Goal: Task Accomplishment & Management: Use online tool/utility

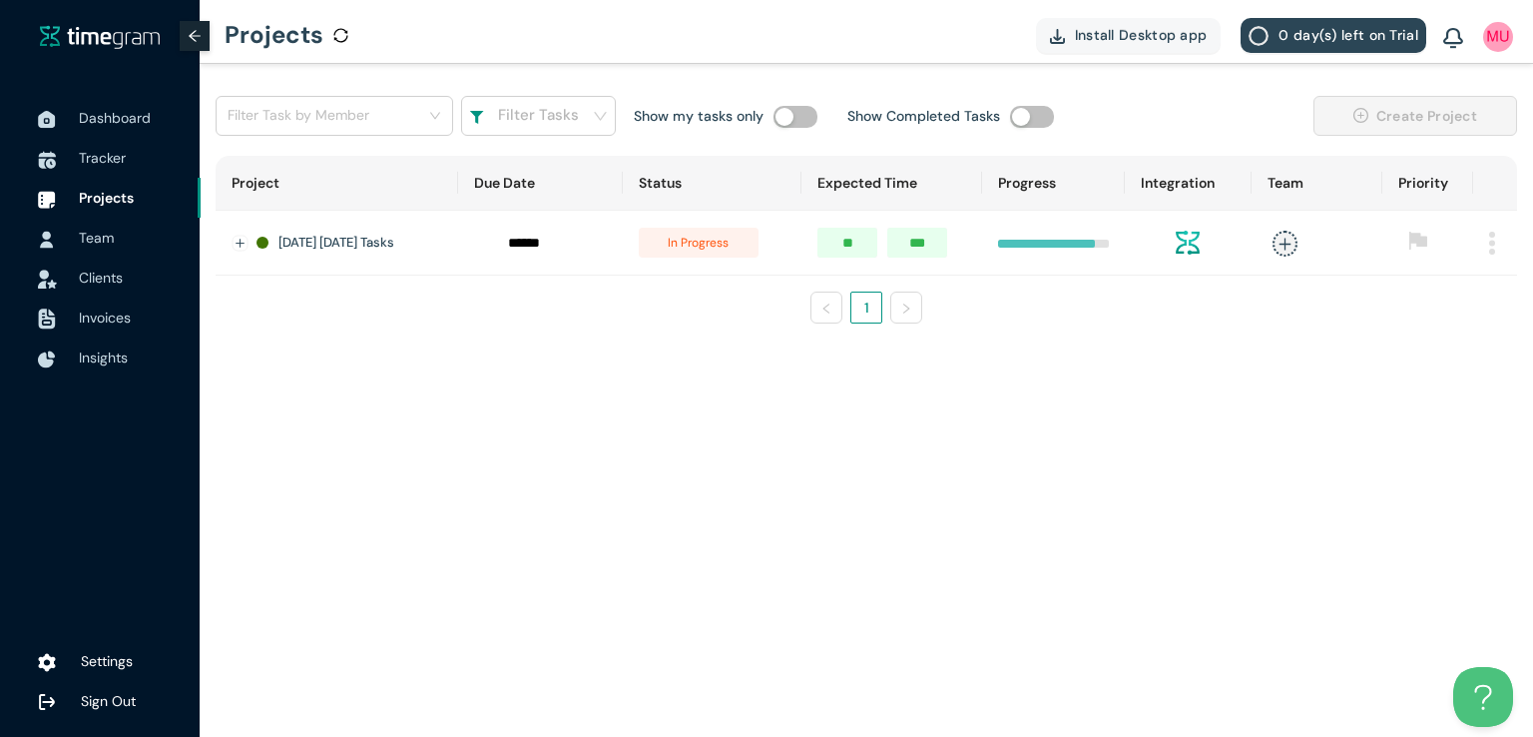
click at [88, 284] on span "Clients" at bounding box center [101, 277] width 44 height 18
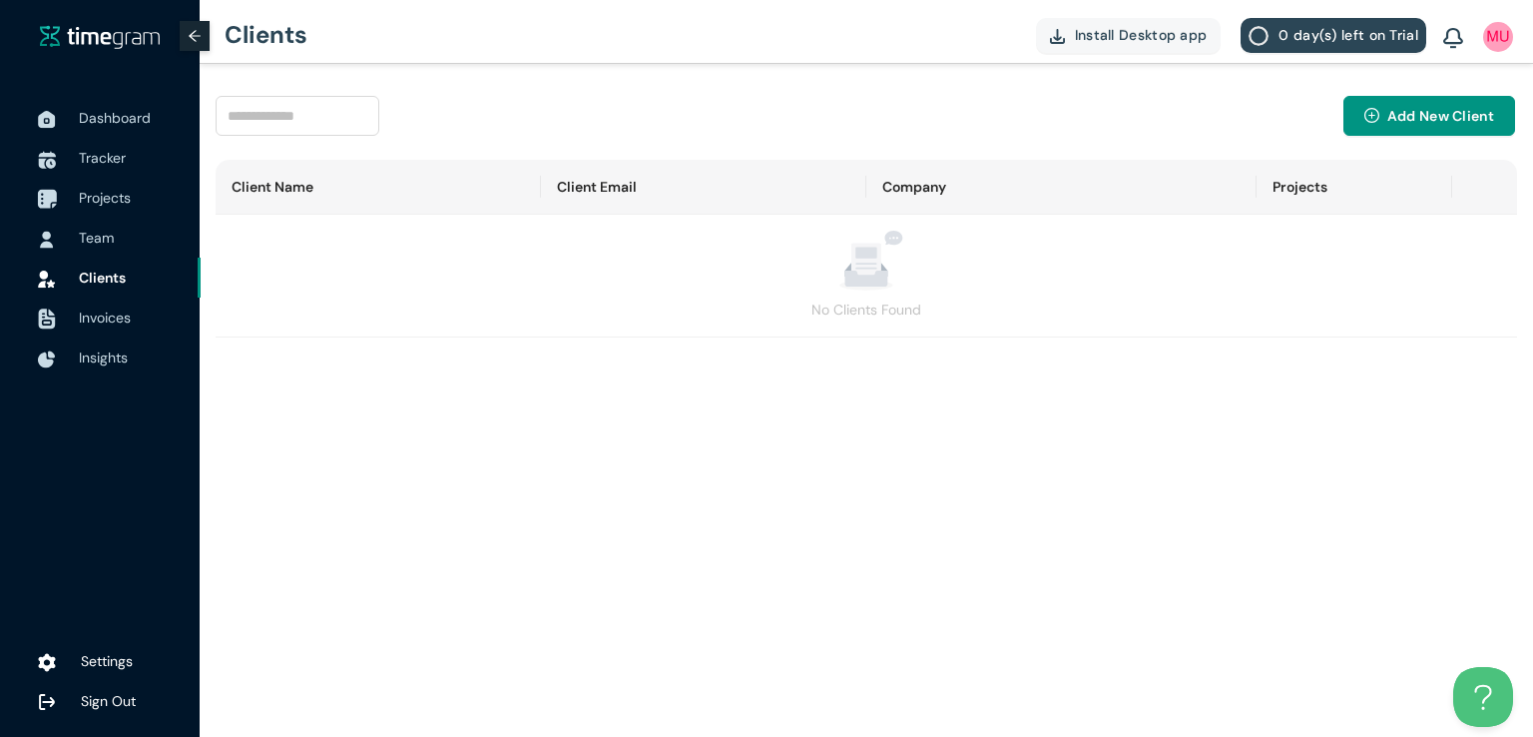
click at [100, 197] on span "Projects" at bounding box center [105, 198] width 52 height 18
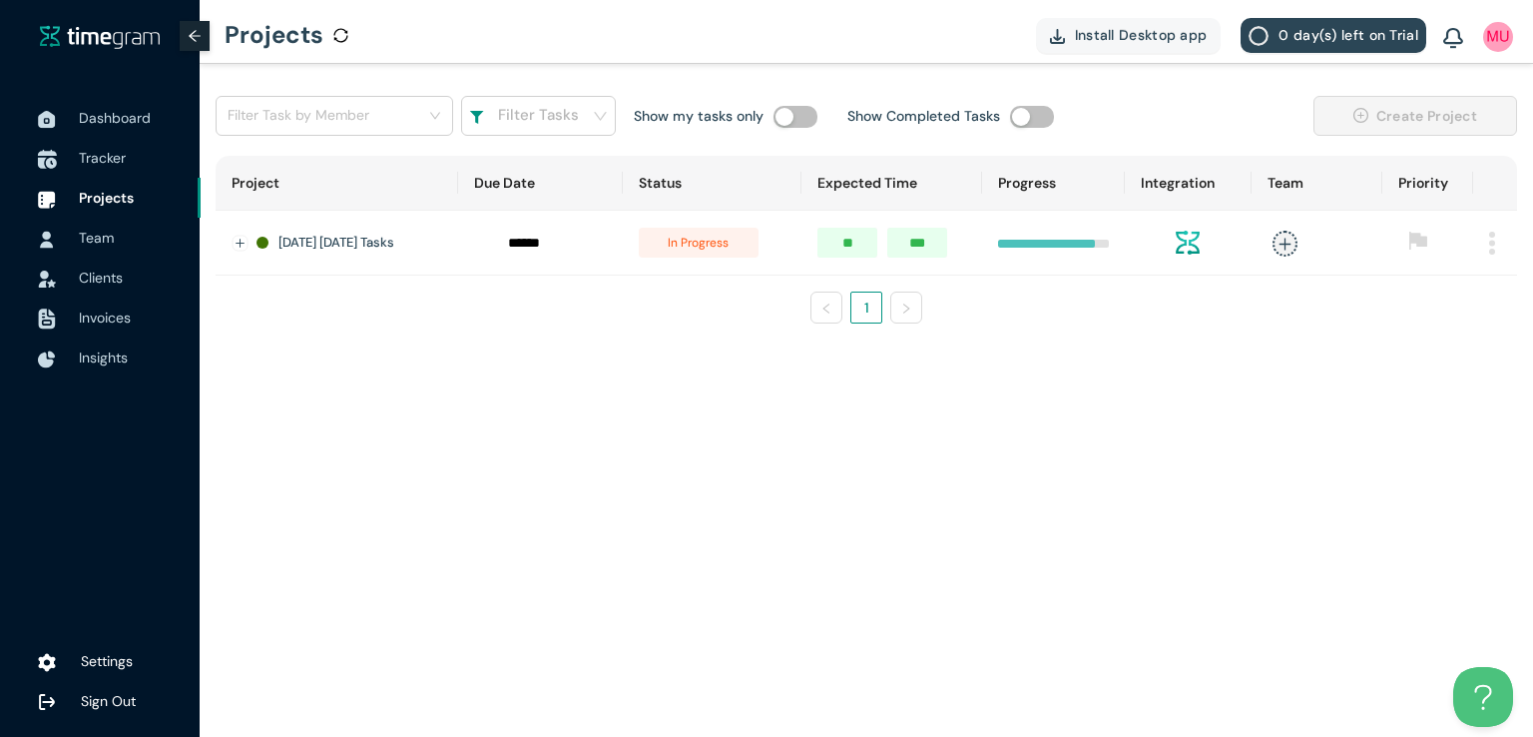
click at [95, 157] on span "Tracker" at bounding box center [102, 158] width 47 height 18
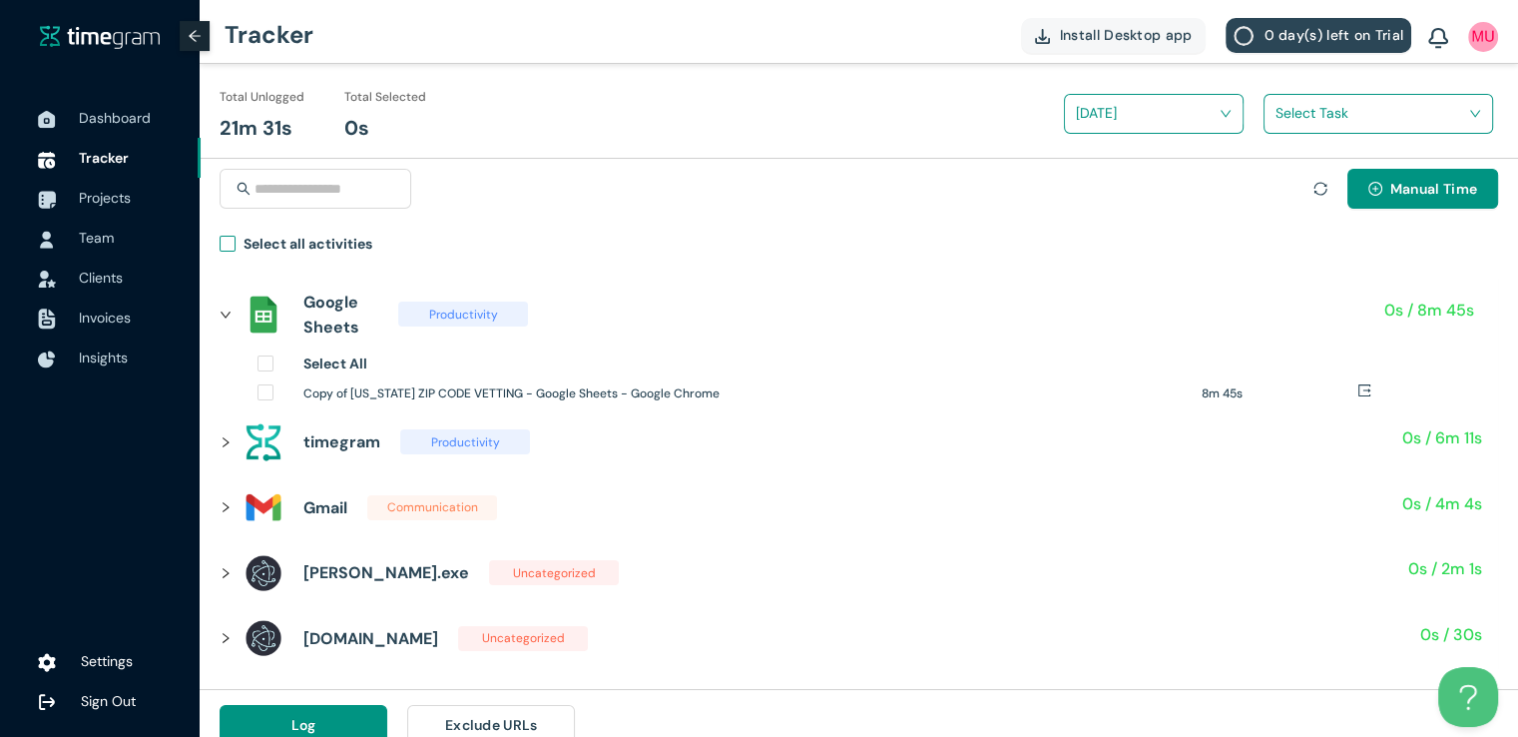
click at [236, 240] on span "Select all activities" at bounding box center [308, 247] width 145 height 29
click at [1280, 137] on div "Select Task" at bounding box center [1371, 121] width 215 height 74
click at [1285, 123] on input "search" at bounding box center [1372, 113] width 192 height 30
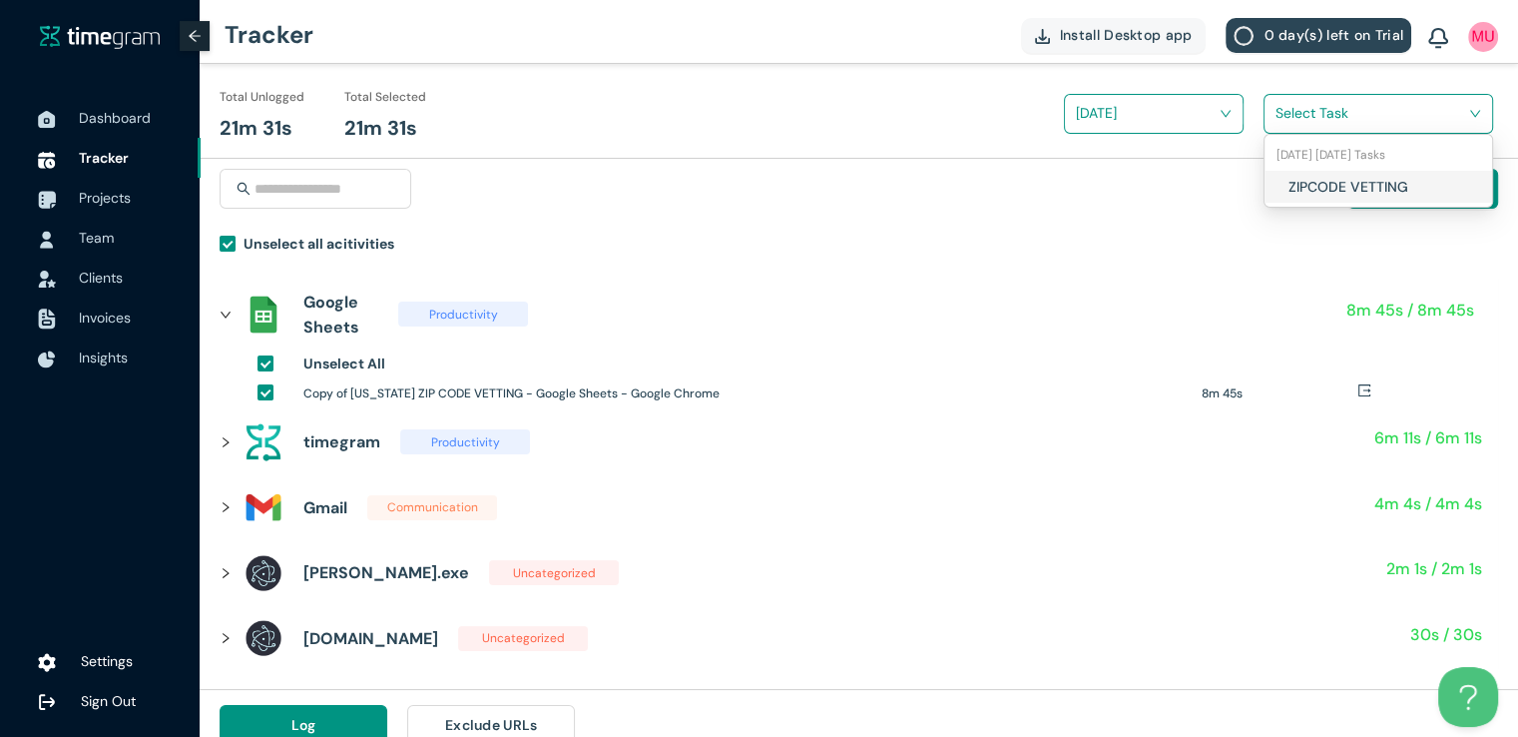
click at [1282, 183] on div "ZIPCODE VETTING" at bounding box center [1379, 187] width 228 height 32
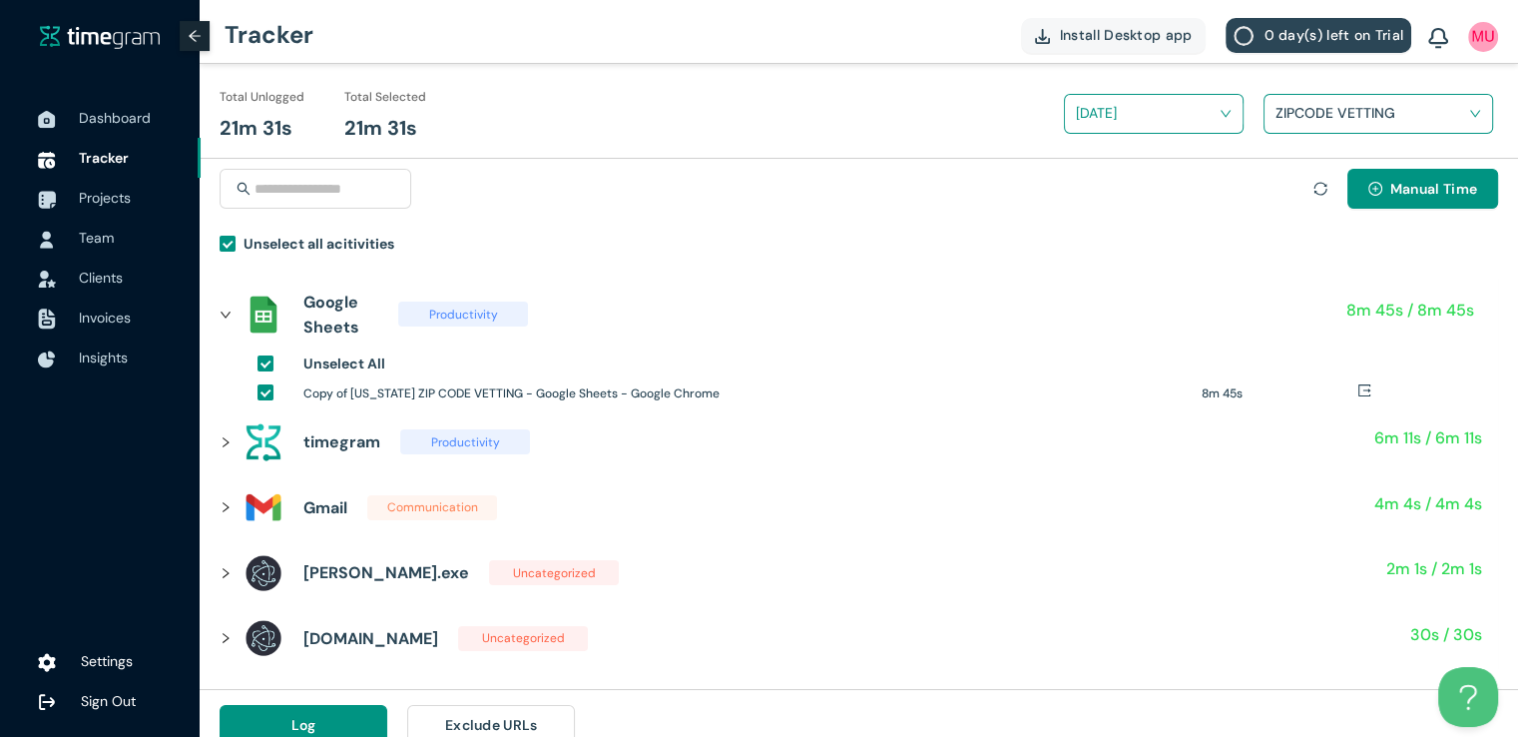
scroll to position [23, 0]
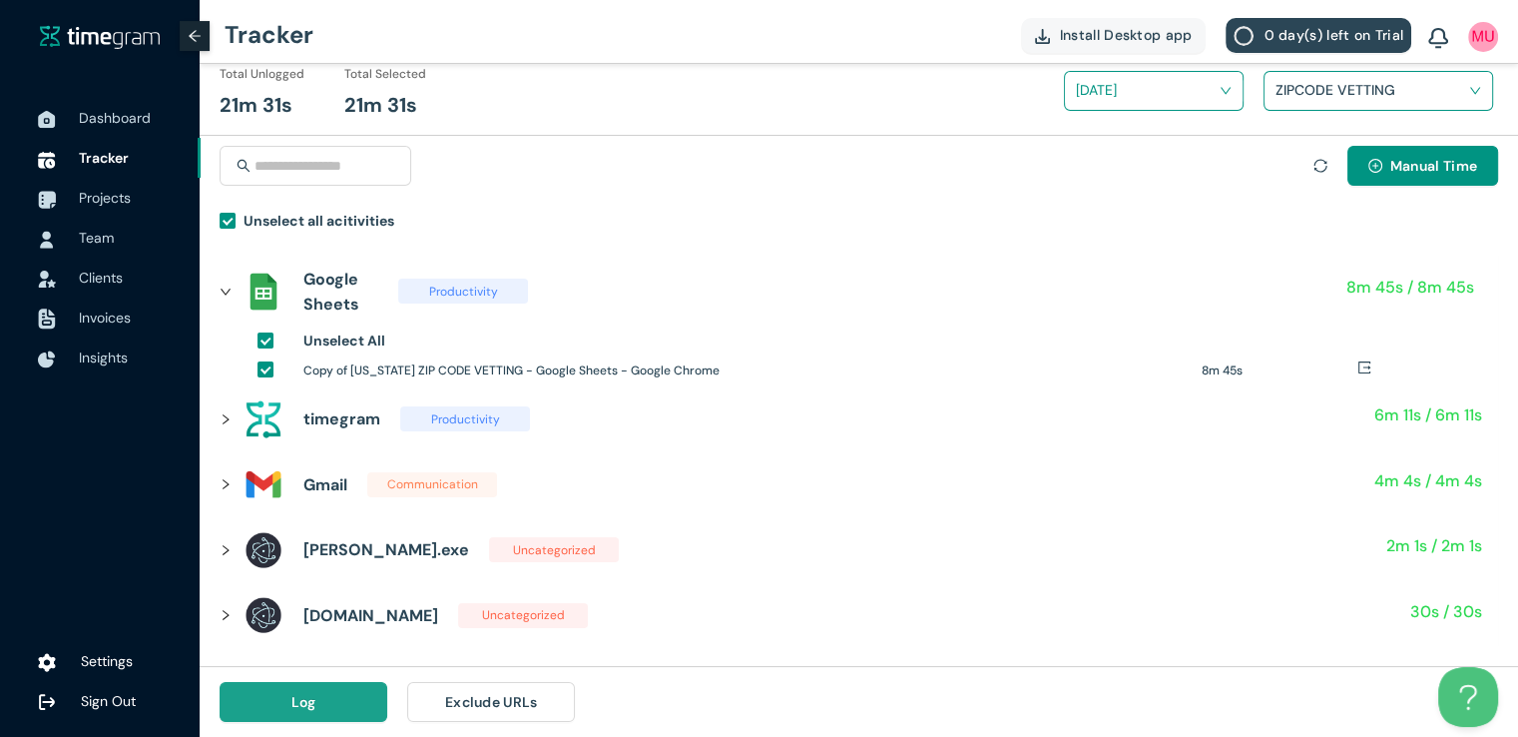
click at [299, 703] on span "Log" at bounding box center [303, 702] width 25 height 22
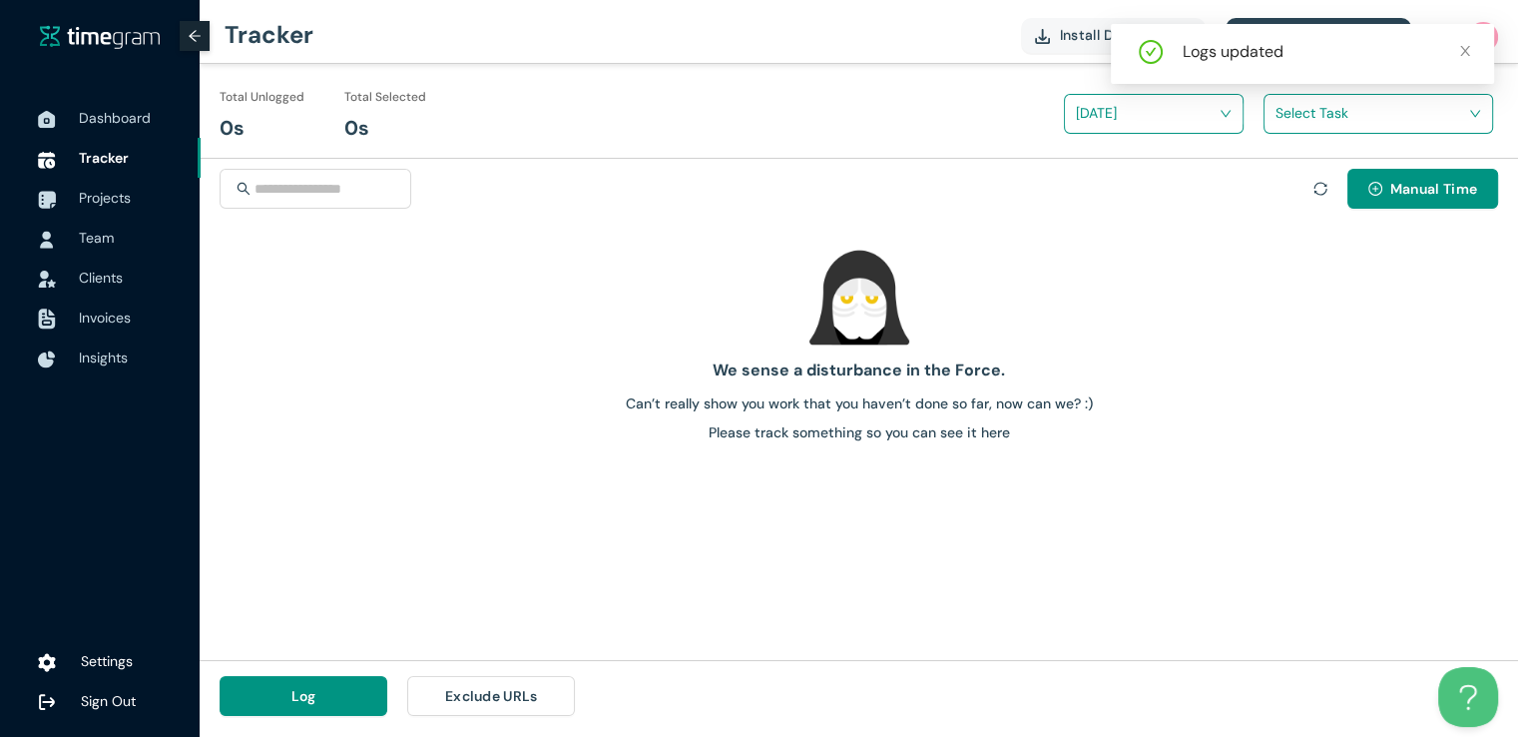
scroll to position [0, 0]
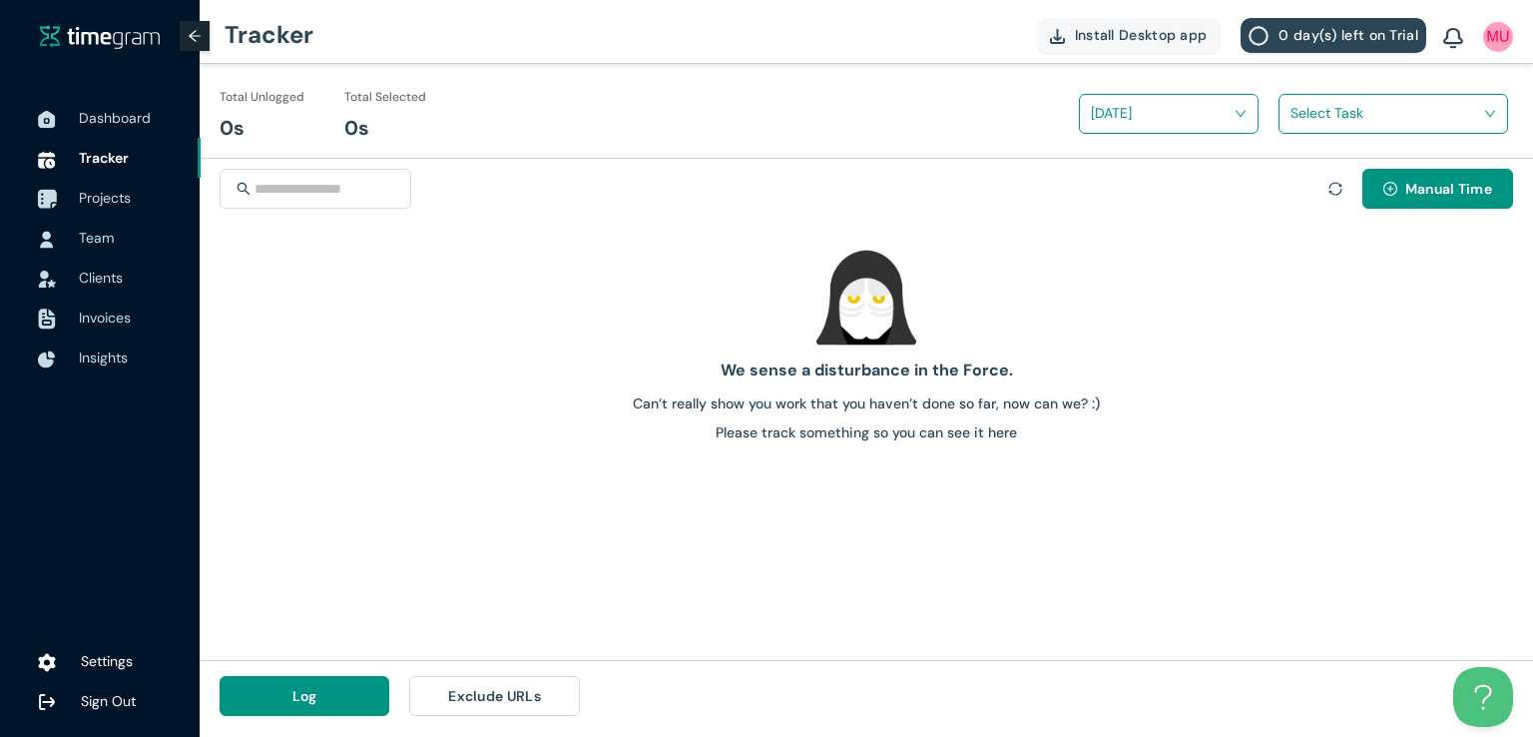
click at [137, 210] on span "Projects" at bounding box center [132, 198] width 106 height 40
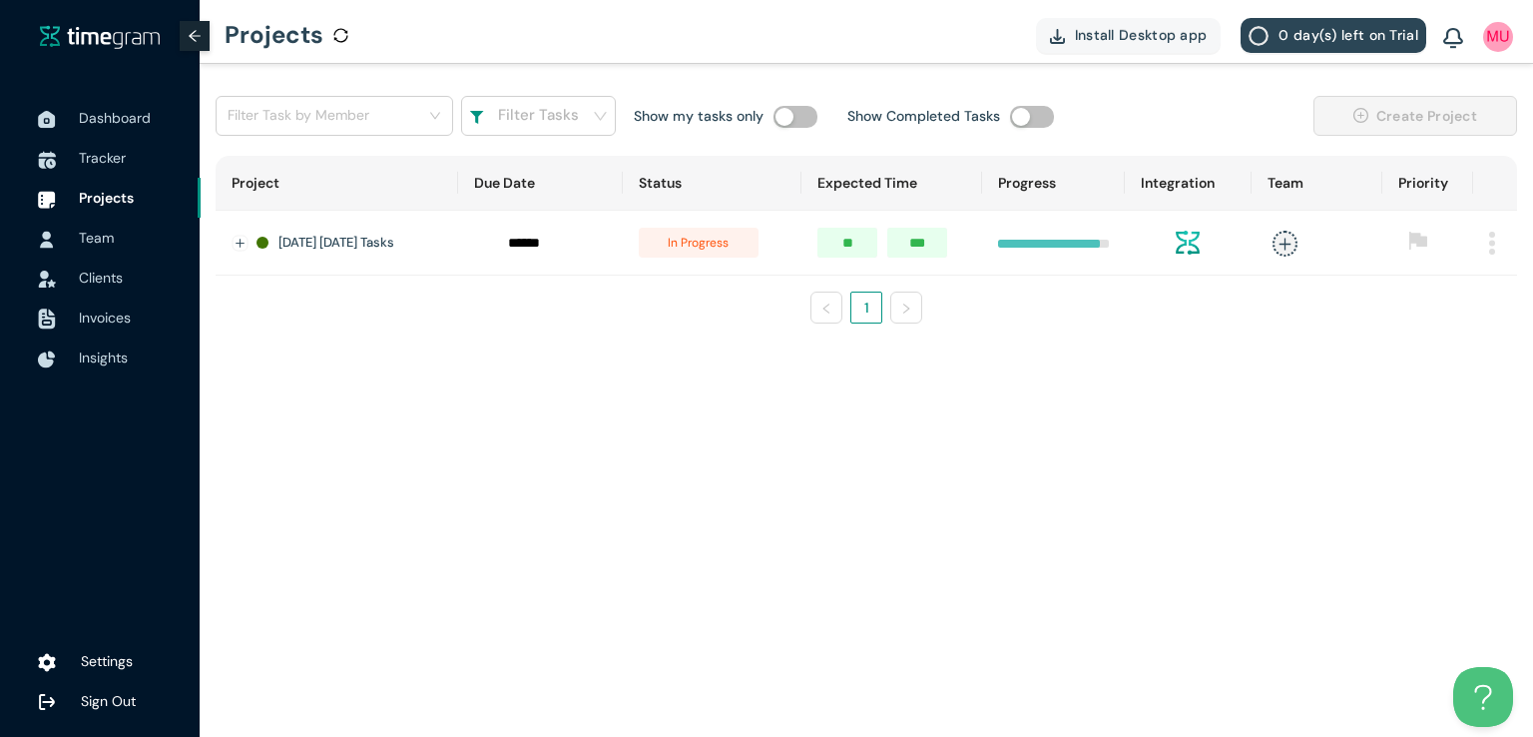
click at [96, 77] on div "Dashboard Tracker Projects Team Clients Invoices Insights Settings Sign Out" at bounding box center [100, 368] width 200 height 737
click at [113, 113] on span "Dashboard" at bounding box center [115, 118] width 72 height 18
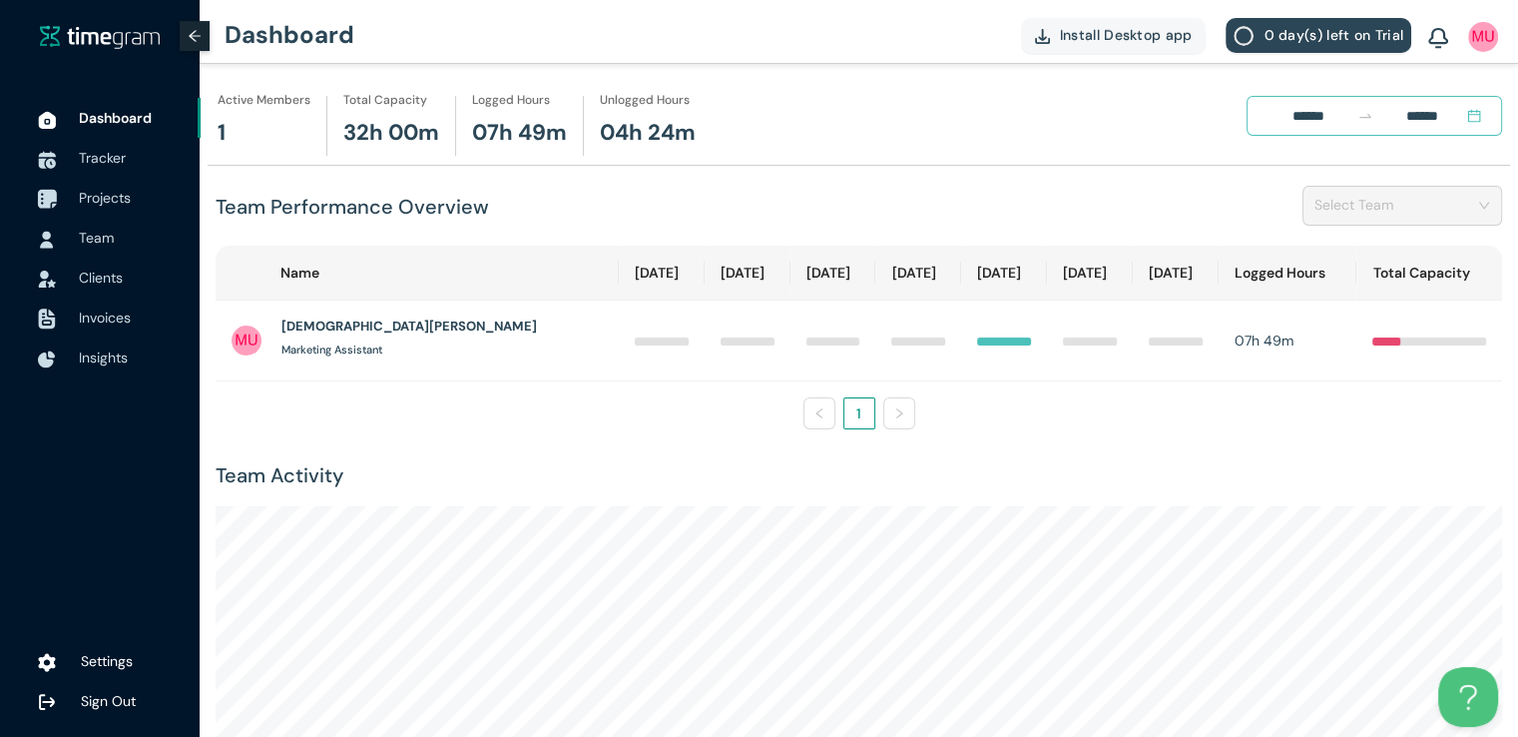
click at [95, 192] on span "Projects" at bounding box center [105, 198] width 52 height 18
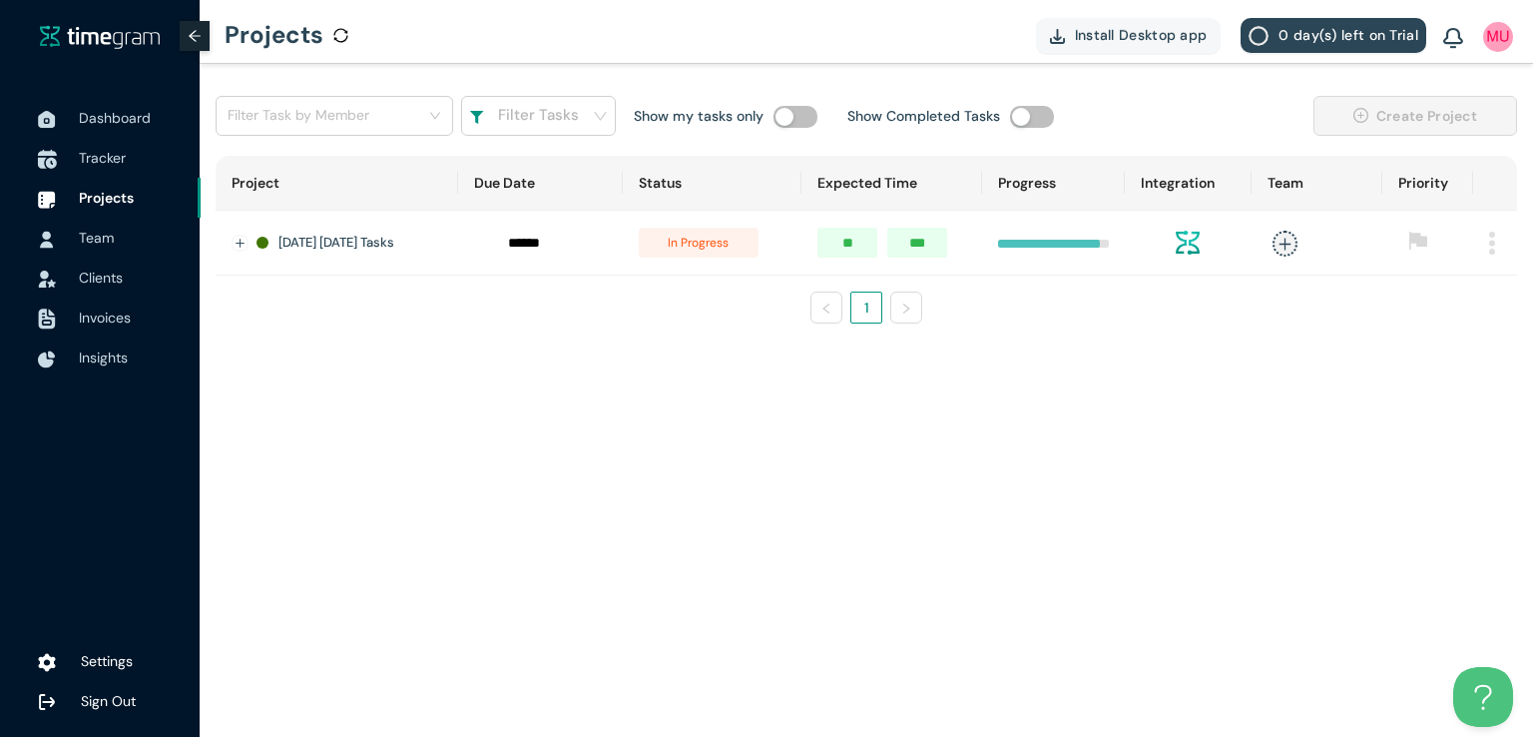
click at [104, 162] on span "Tracker" at bounding box center [102, 158] width 47 height 18
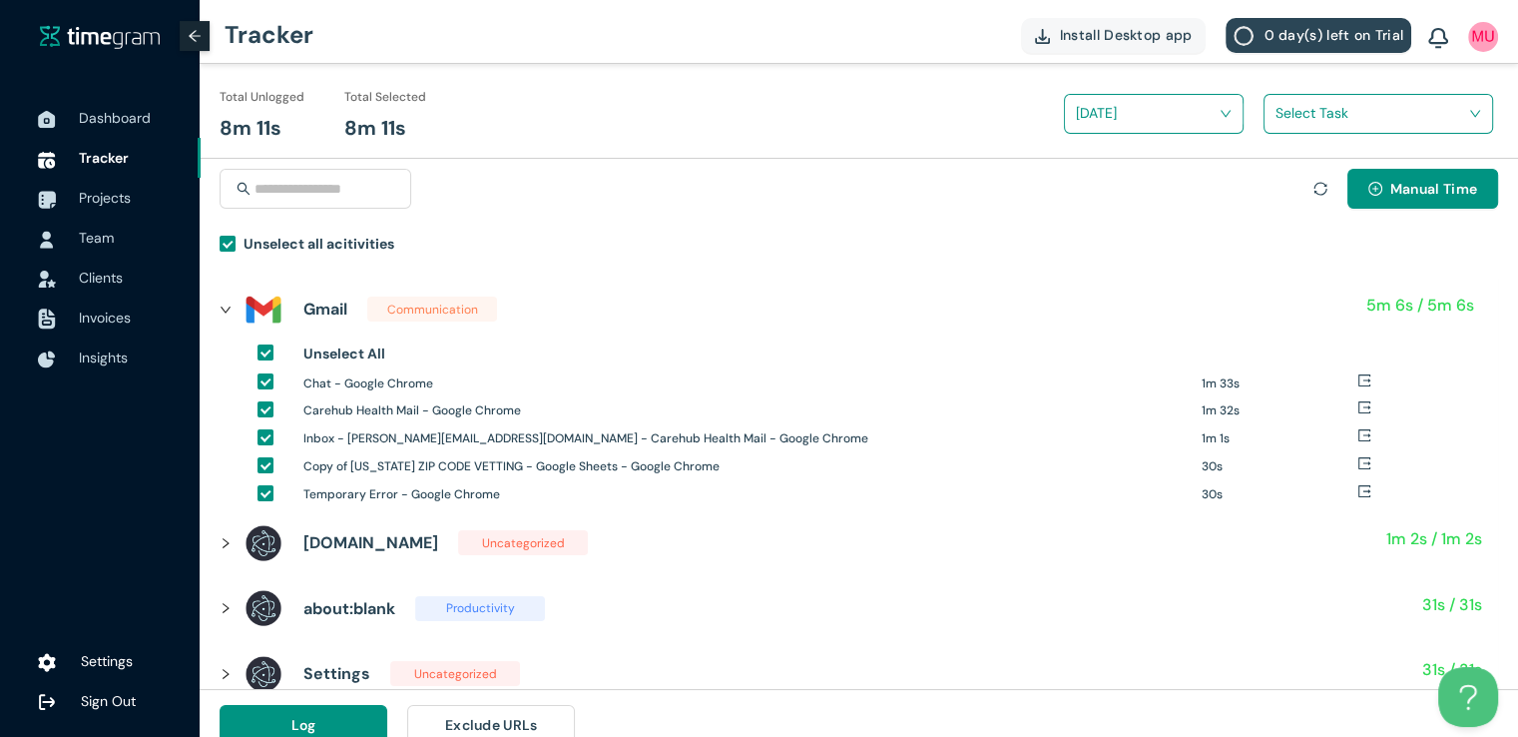
click at [1296, 118] on input "search" at bounding box center [1372, 113] width 192 height 30
click at [1283, 172] on div "ZIPCODE VETTING" at bounding box center [1379, 187] width 228 height 32
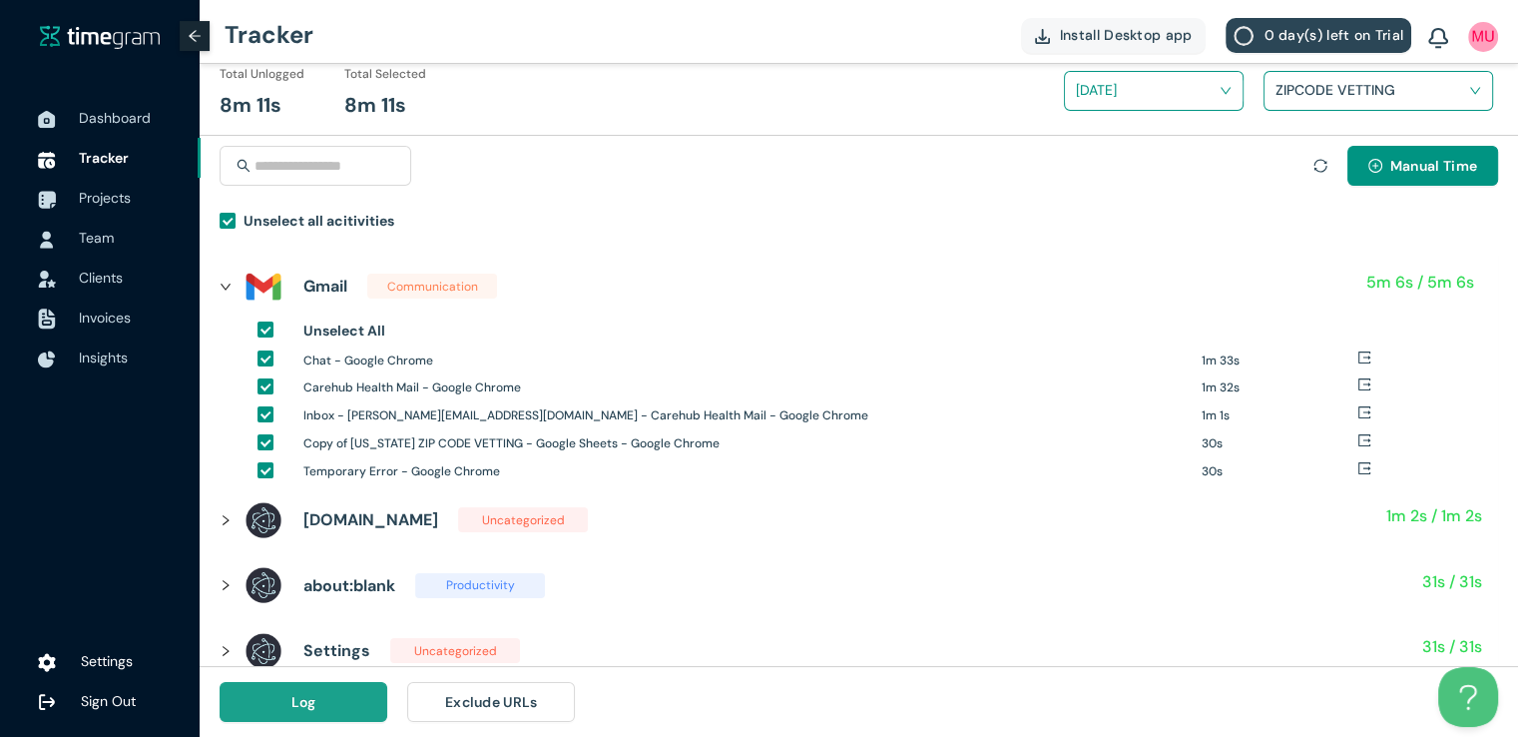
click at [291, 692] on span "Log" at bounding box center [303, 702] width 25 height 22
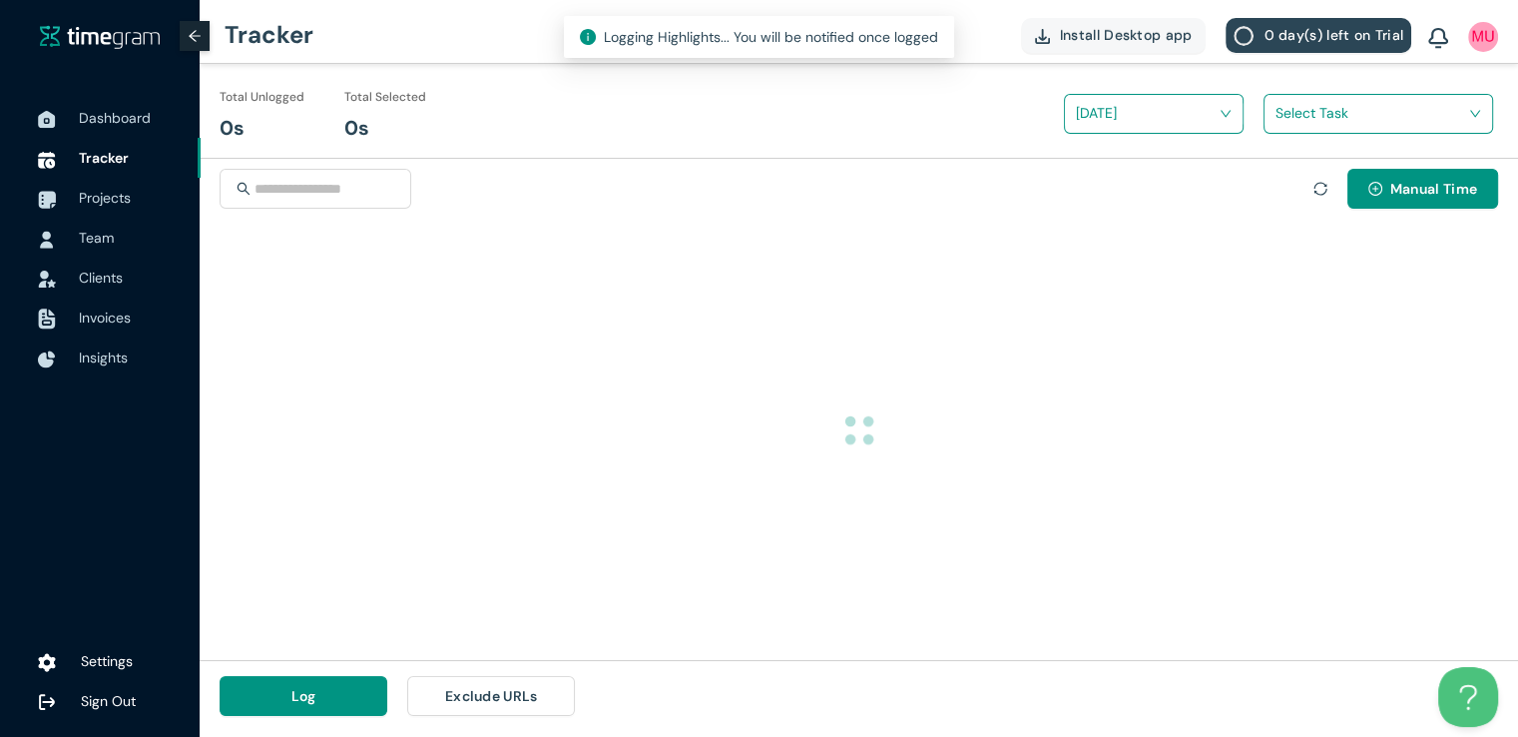
scroll to position [0, 0]
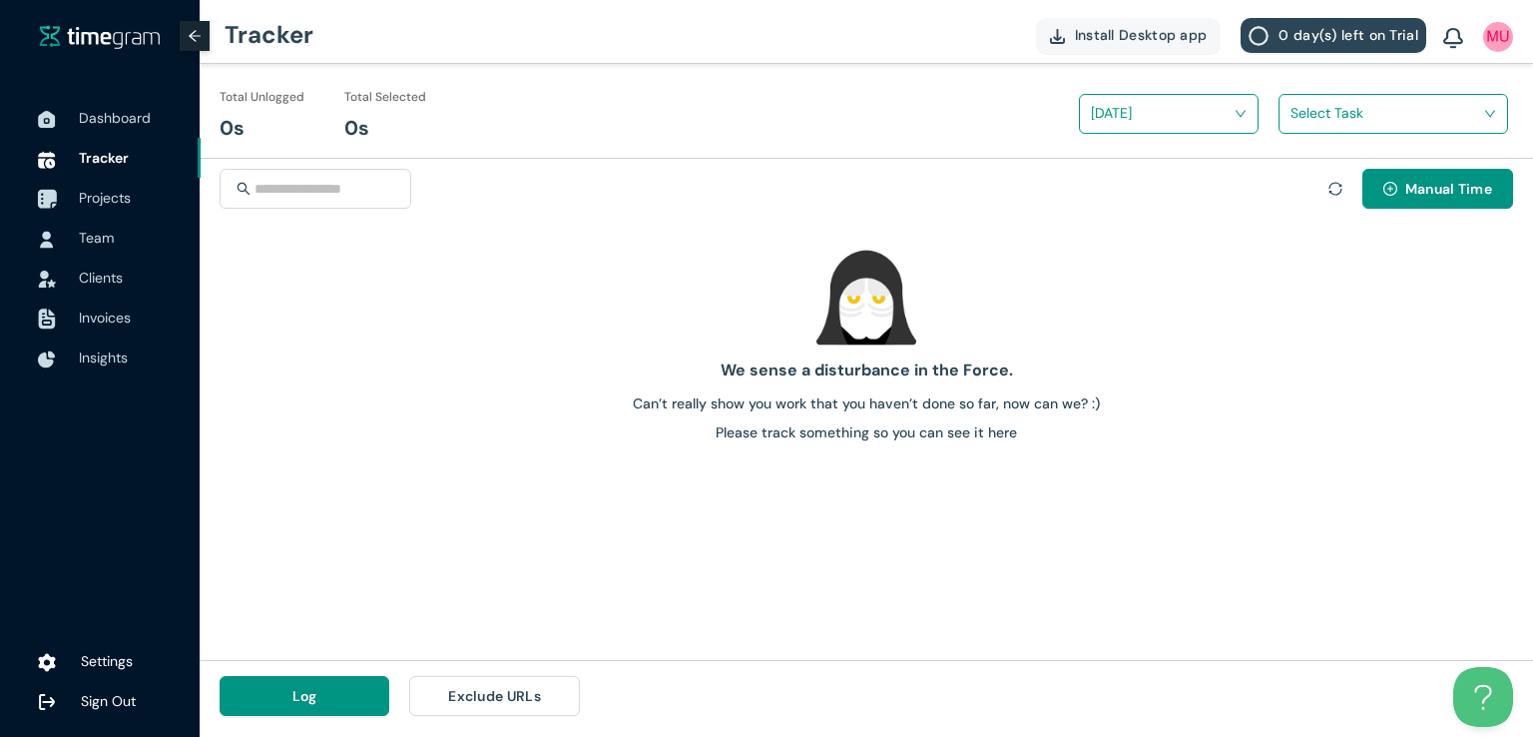
click at [109, 198] on span "Projects" at bounding box center [105, 198] width 52 height 18
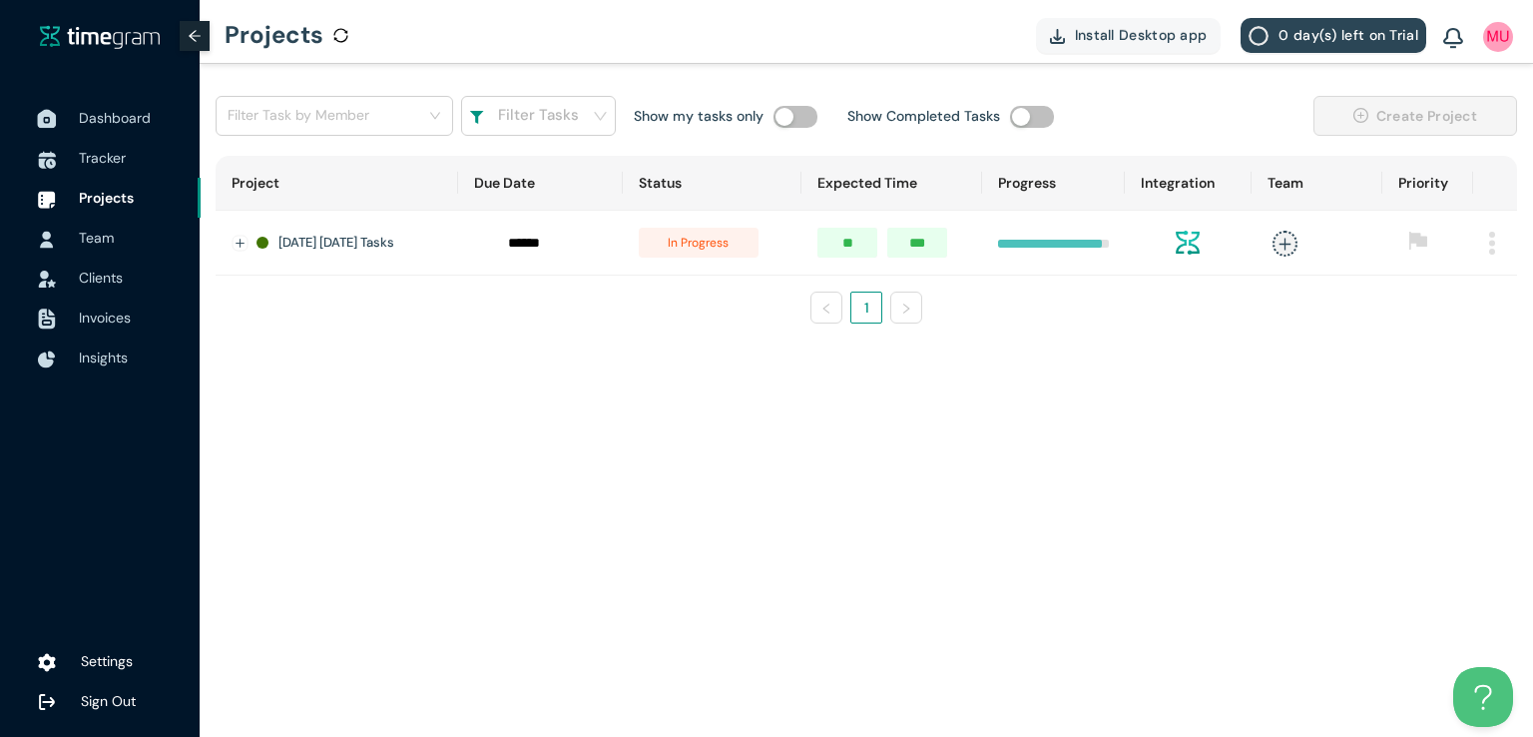
click at [92, 100] on span "Dashboard" at bounding box center [132, 118] width 106 height 40
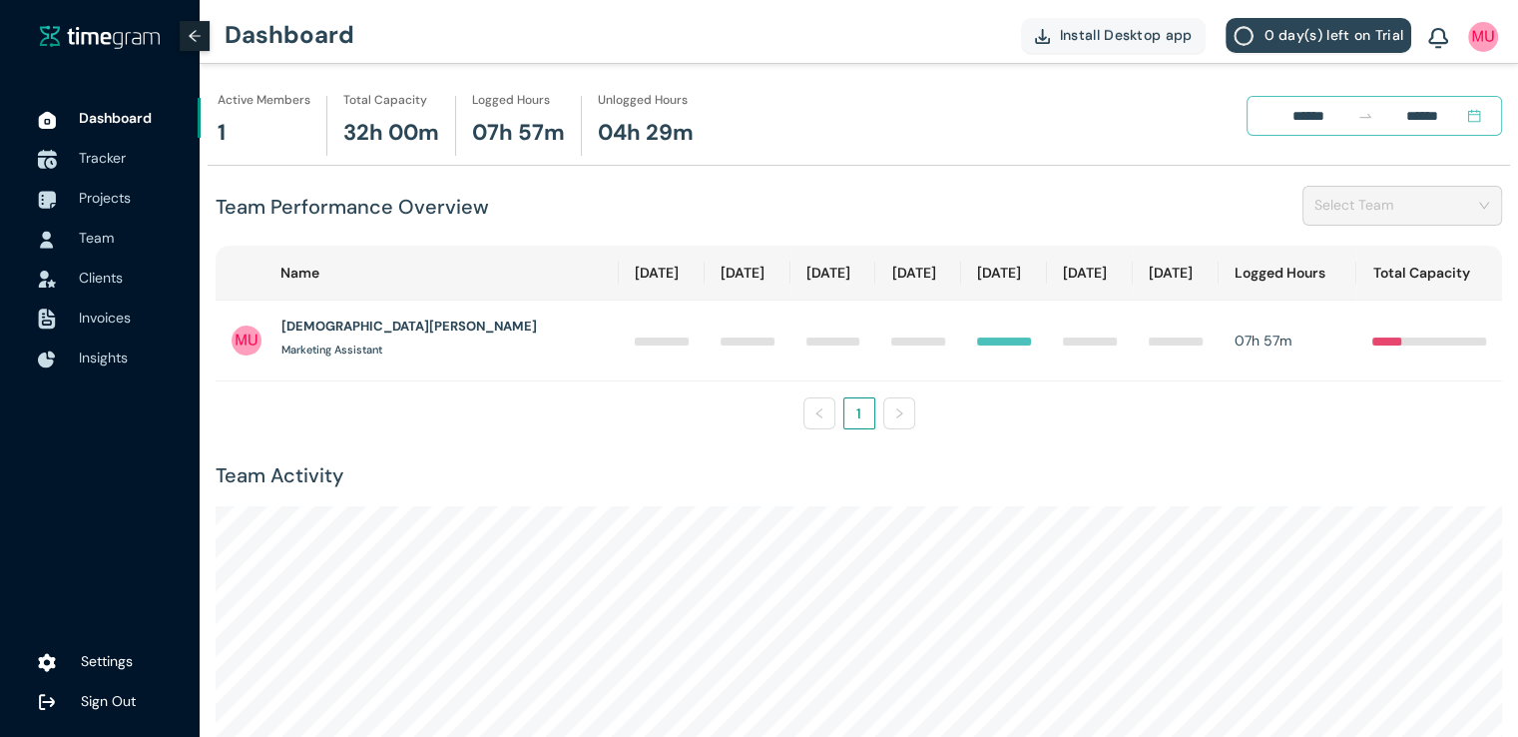
click at [88, 173] on span "Tracker" at bounding box center [132, 158] width 106 height 40
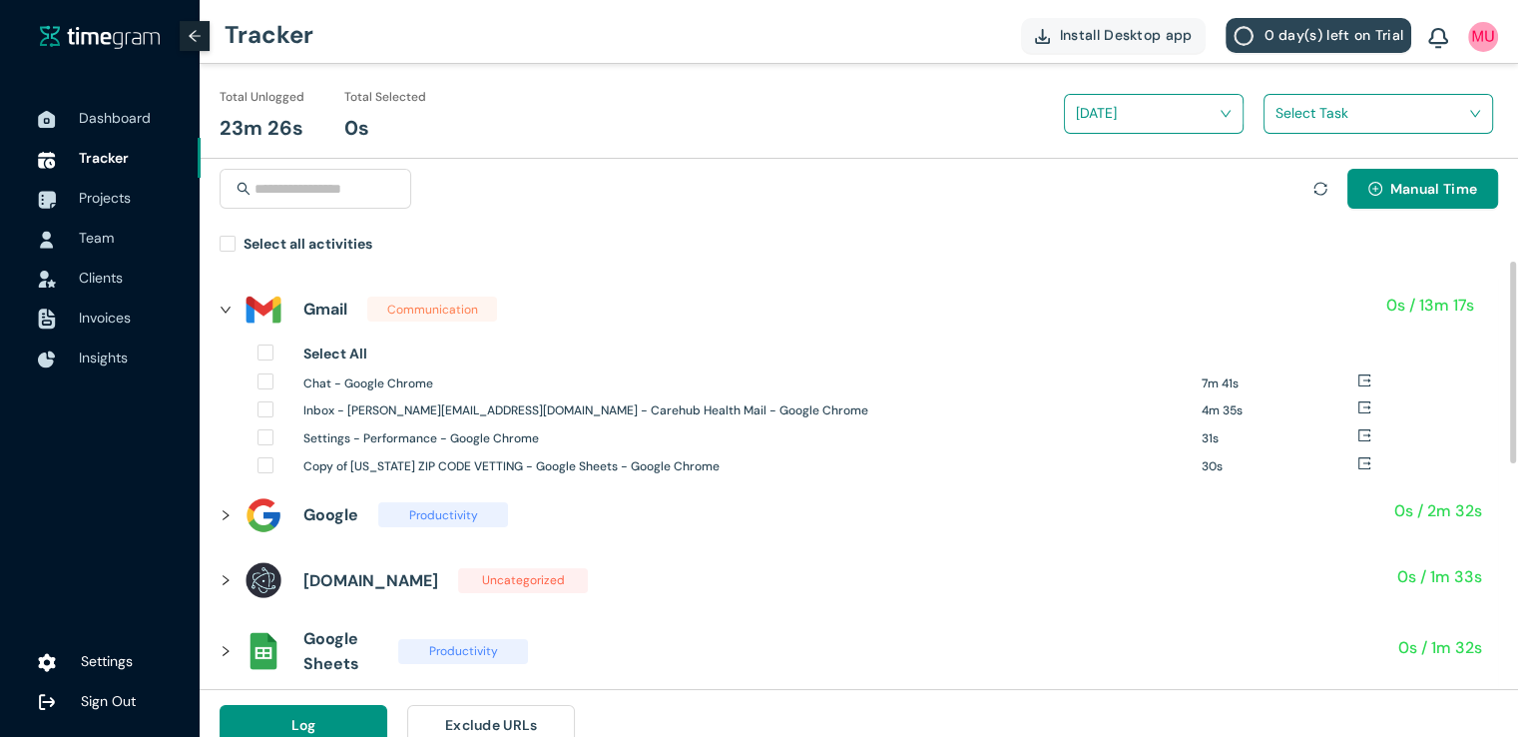
click at [216, 515] on div "Gmail Communication 0s / 13m 17s Select All Chat - Google Chrome 7m 41s Inbox -…" at bounding box center [859, 708] width 1319 height 865
click at [221, 515] on icon "right" at bounding box center [226, 515] width 12 height 12
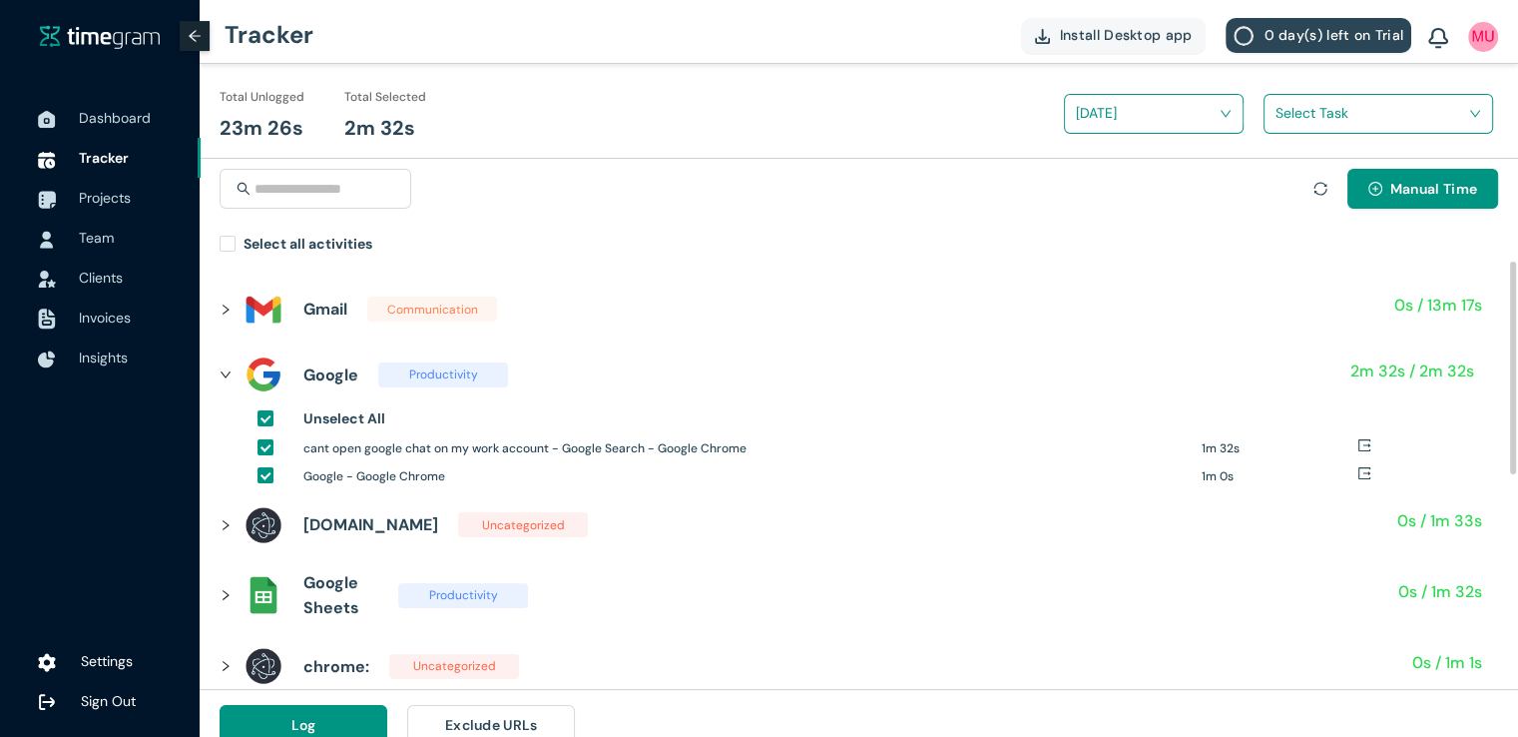
click at [228, 516] on div at bounding box center [232, 525] width 24 height 22
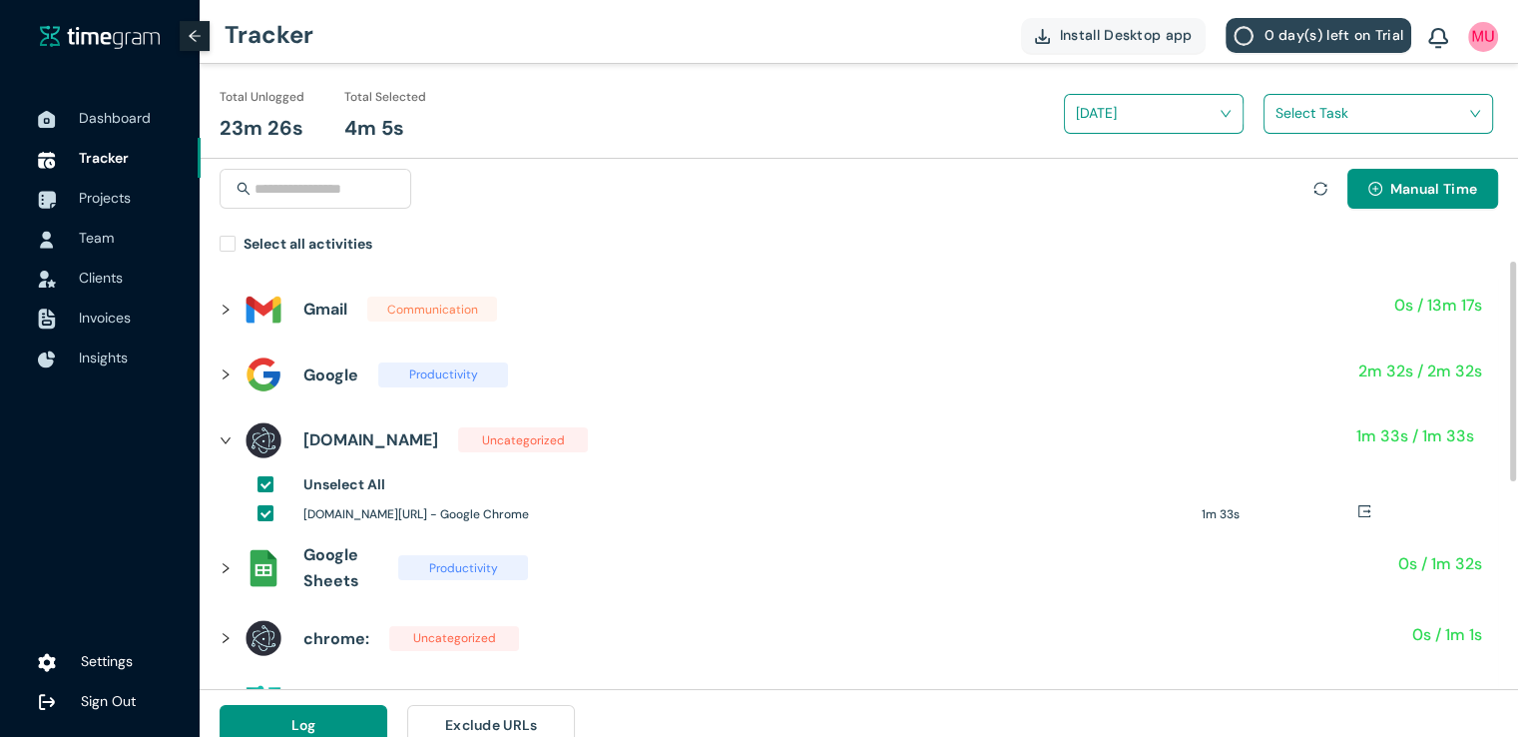
click at [224, 571] on icon "right" at bounding box center [226, 567] width 6 height 10
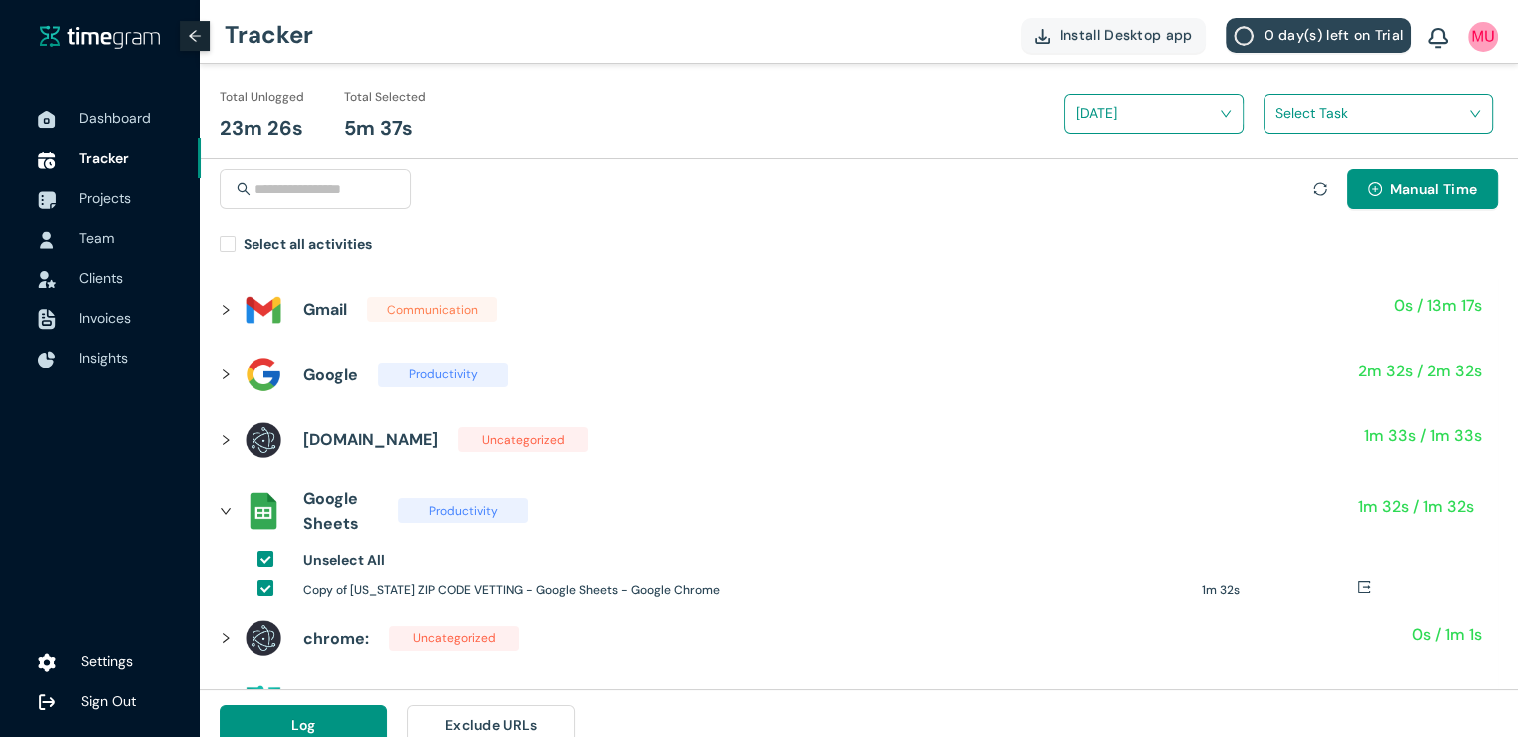
click at [1291, 127] on input "search" at bounding box center [1372, 113] width 192 height 30
click at [1278, 192] on div "ZIPCODE VETTING" at bounding box center [1379, 187] width 228 height 32
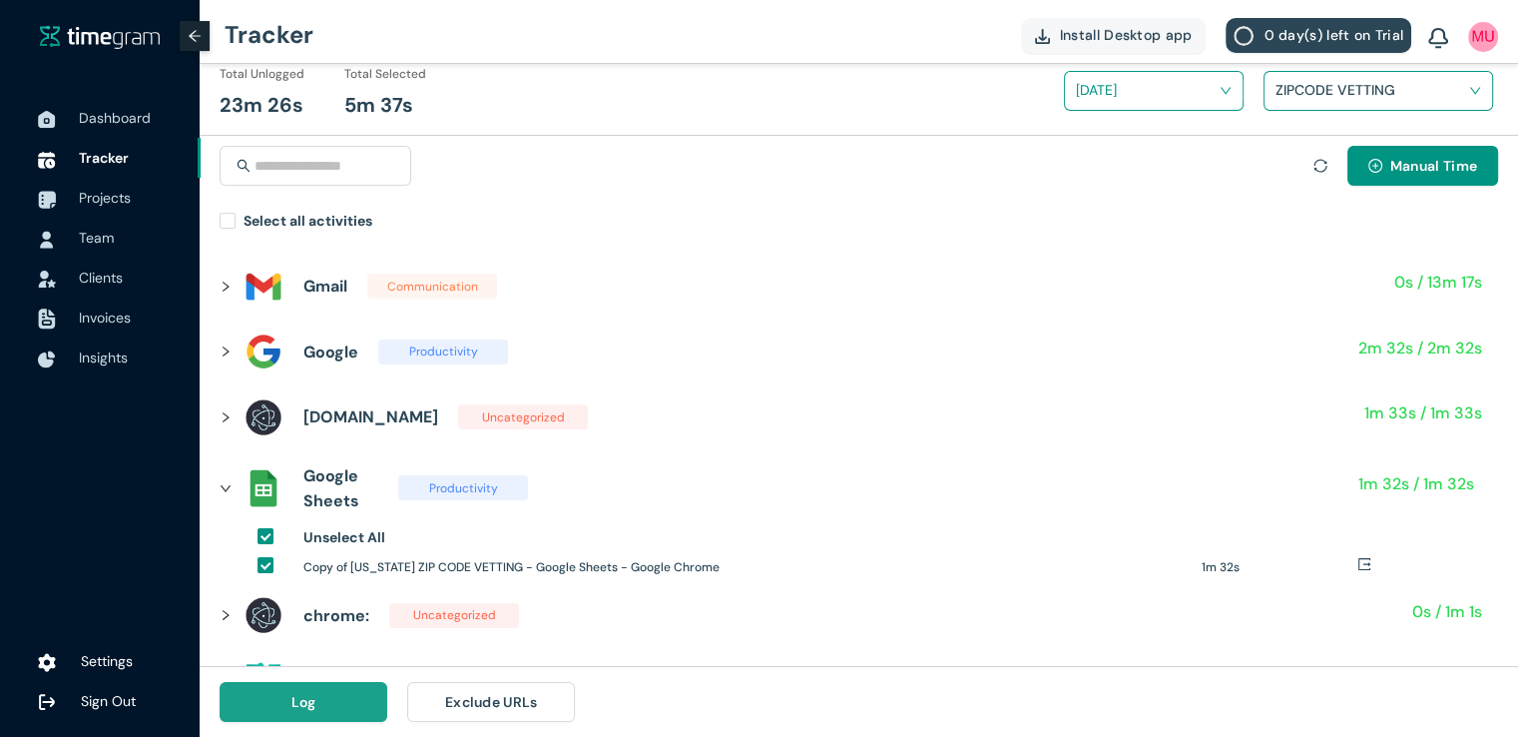
click at [270, 694] on button "Log" at bounding box center [304, 702] width 168 height 40
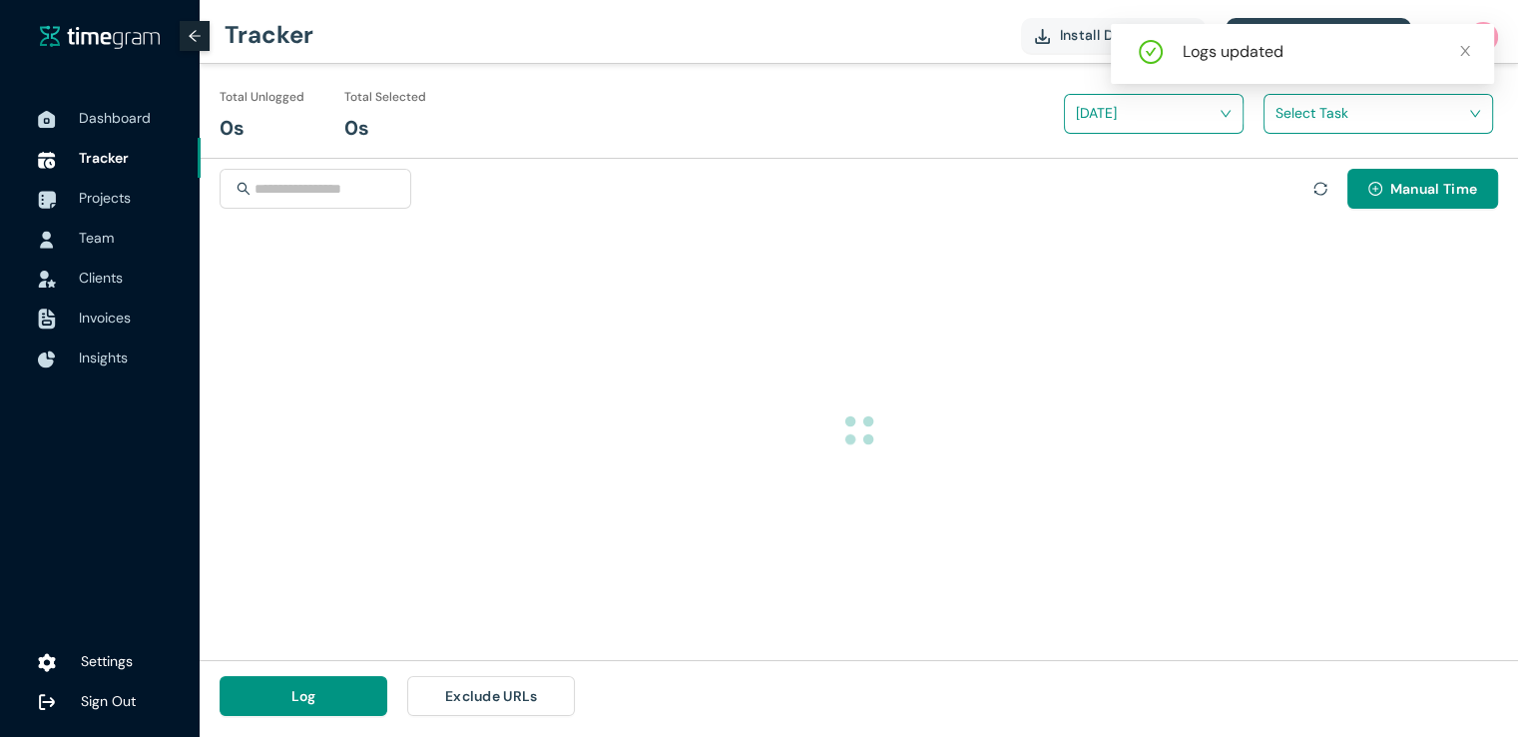
scroll to position [0, 0]
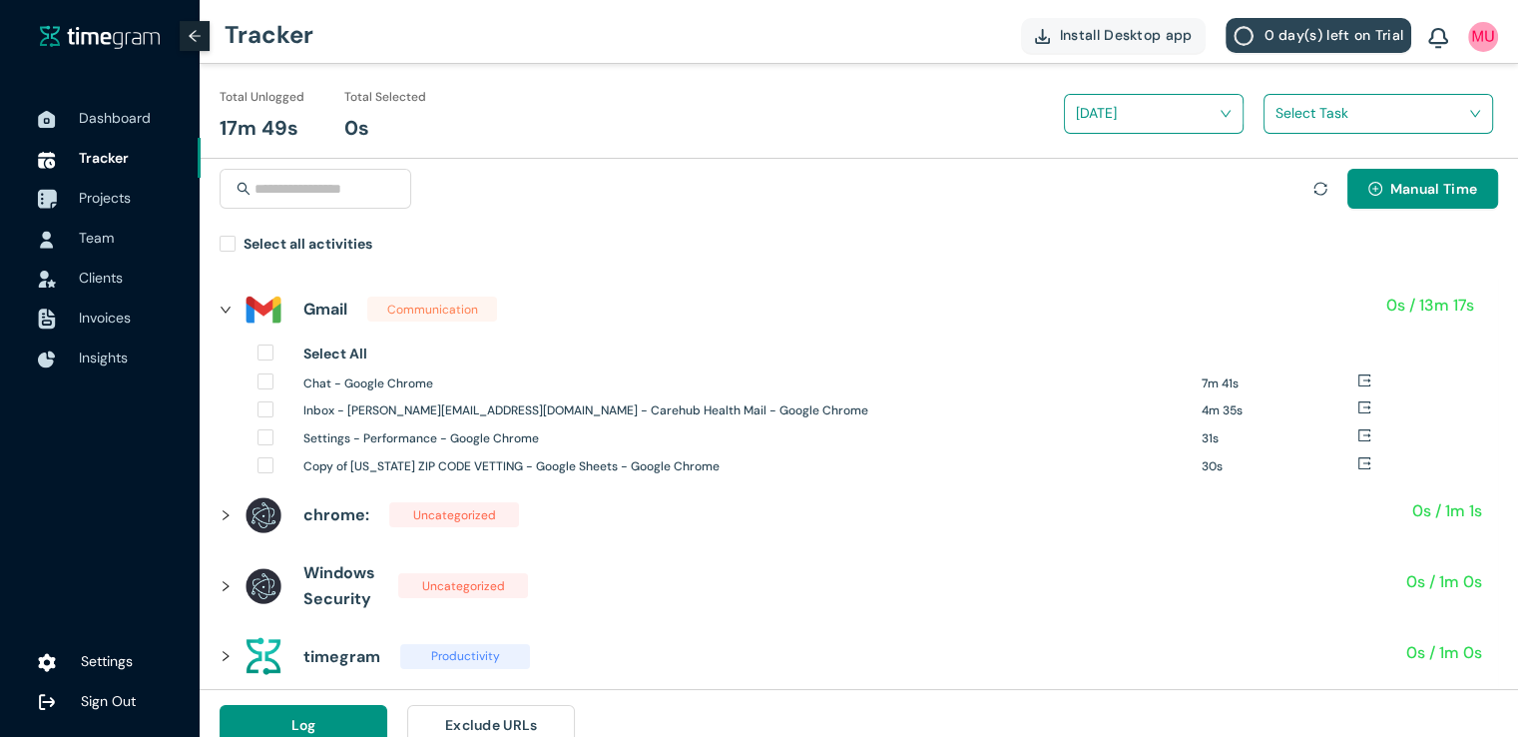
click at [100, 201] on span "Projects" at bounding box center [105, 198] width 52 height 18
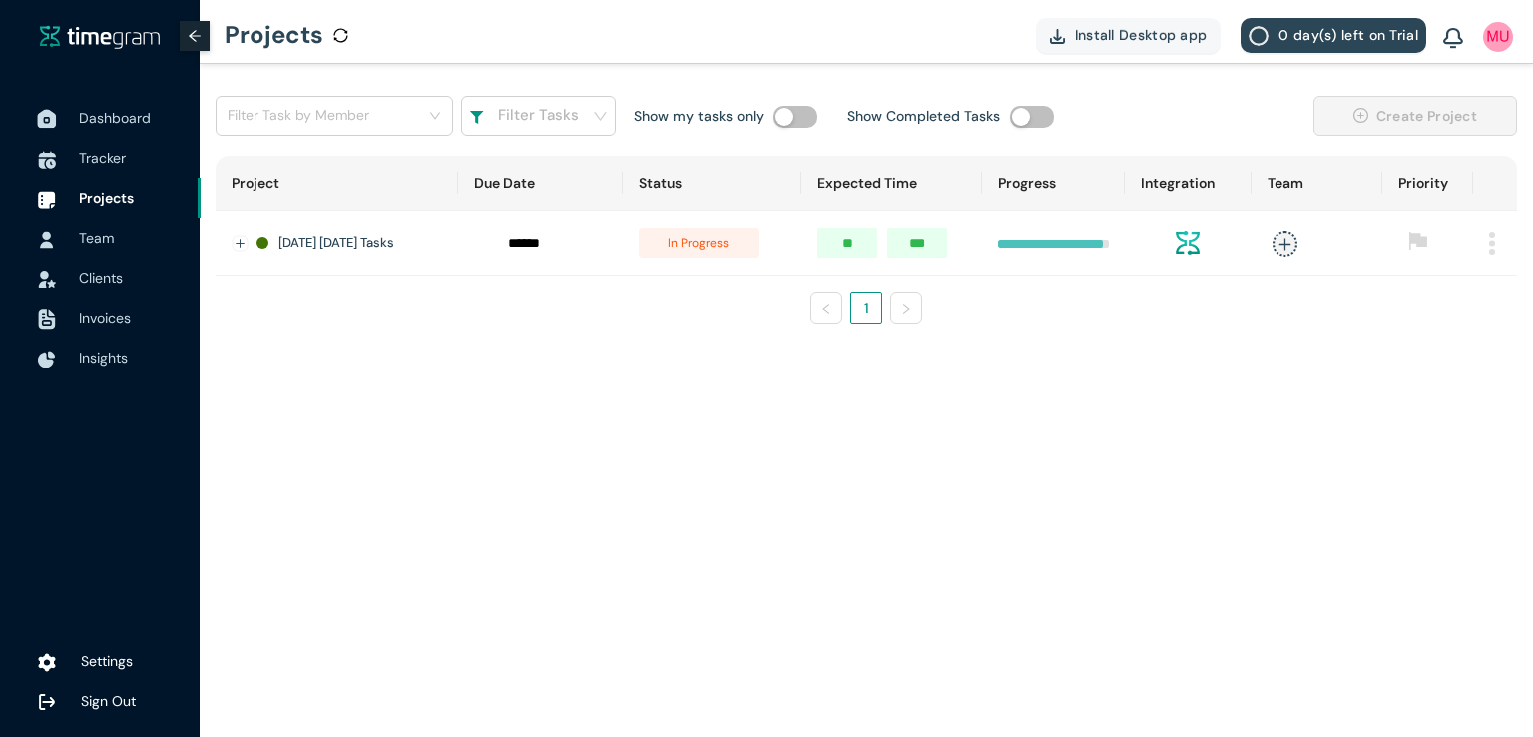
click at [117, 125] on span "Dashboard" at bounding box center [115, 118] width 72 height 18
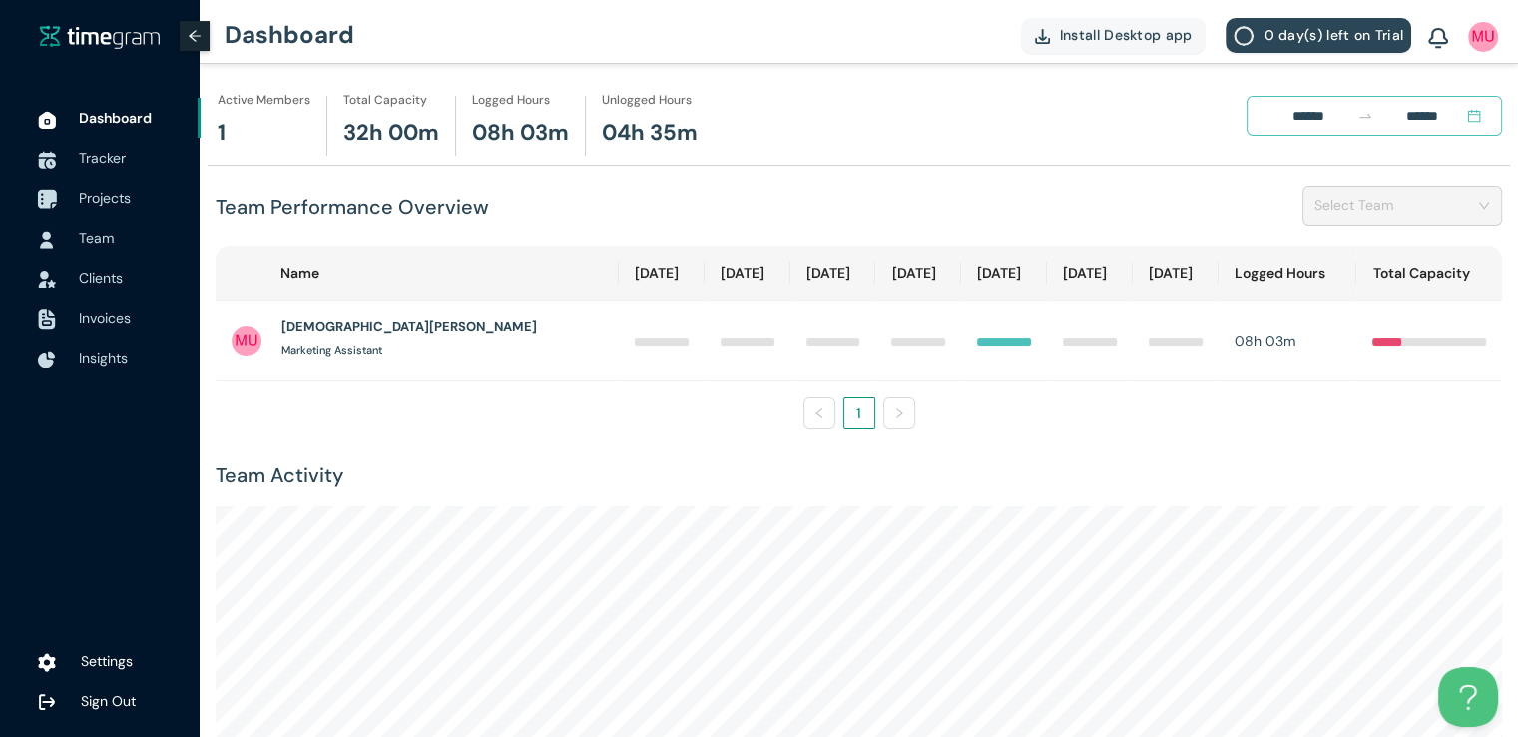
click at [140, 201] on span "Projects" at bounding box center [132, 198] width 106 height 40
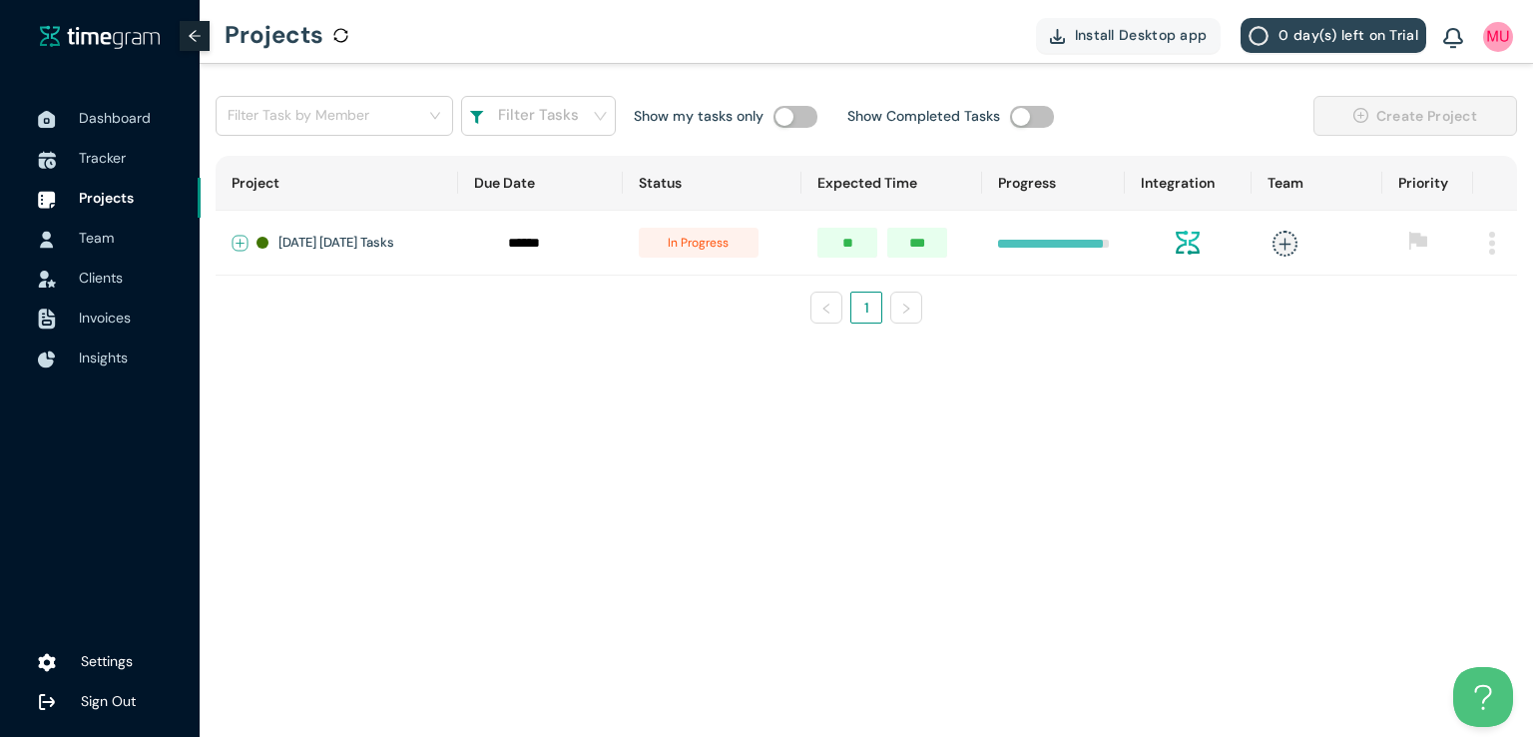
click at [237, 239] on button "Expand row" at bounding box center [241, 244] width 16 height 16
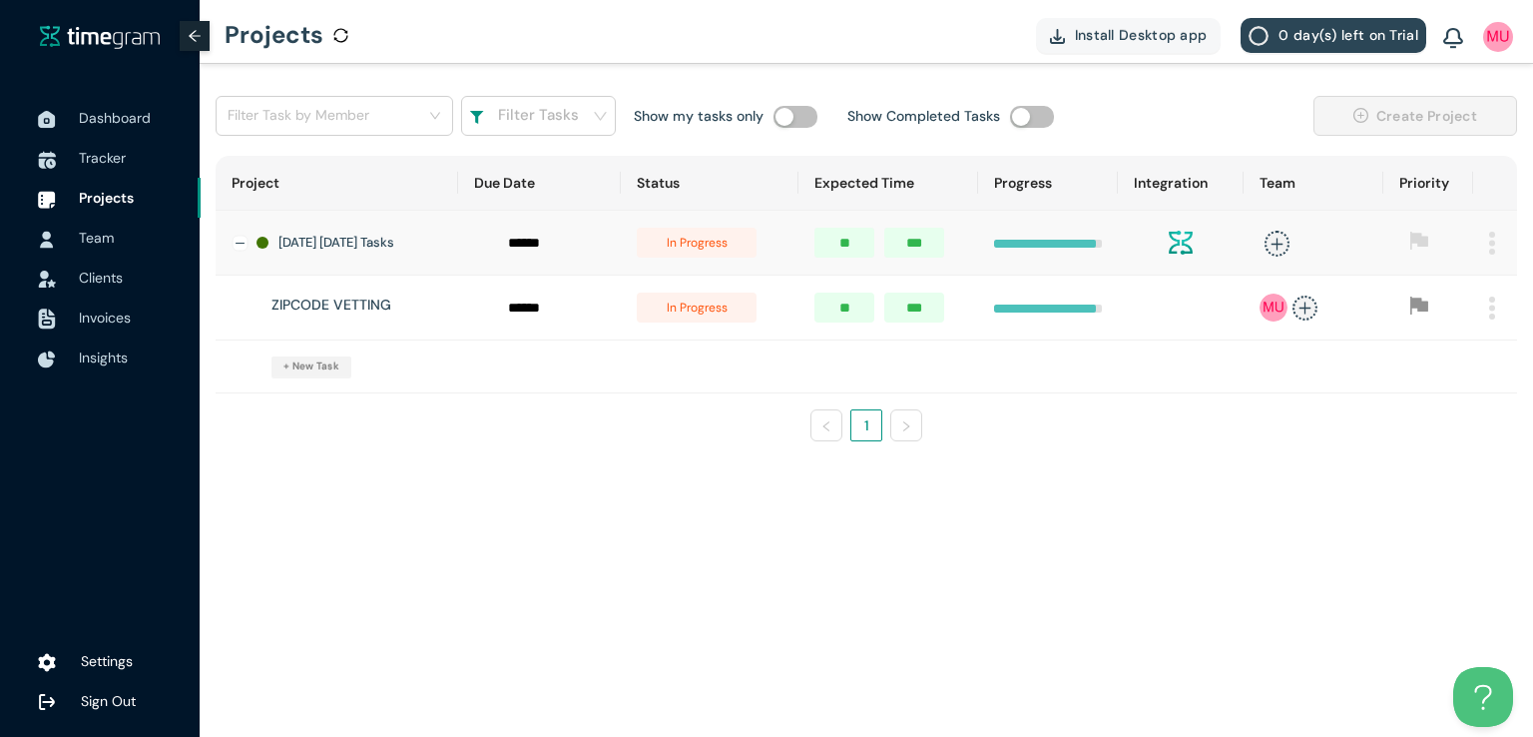
click at [717, 304] on span "in progress" at bounding box center [697, 307] width 120 height 30
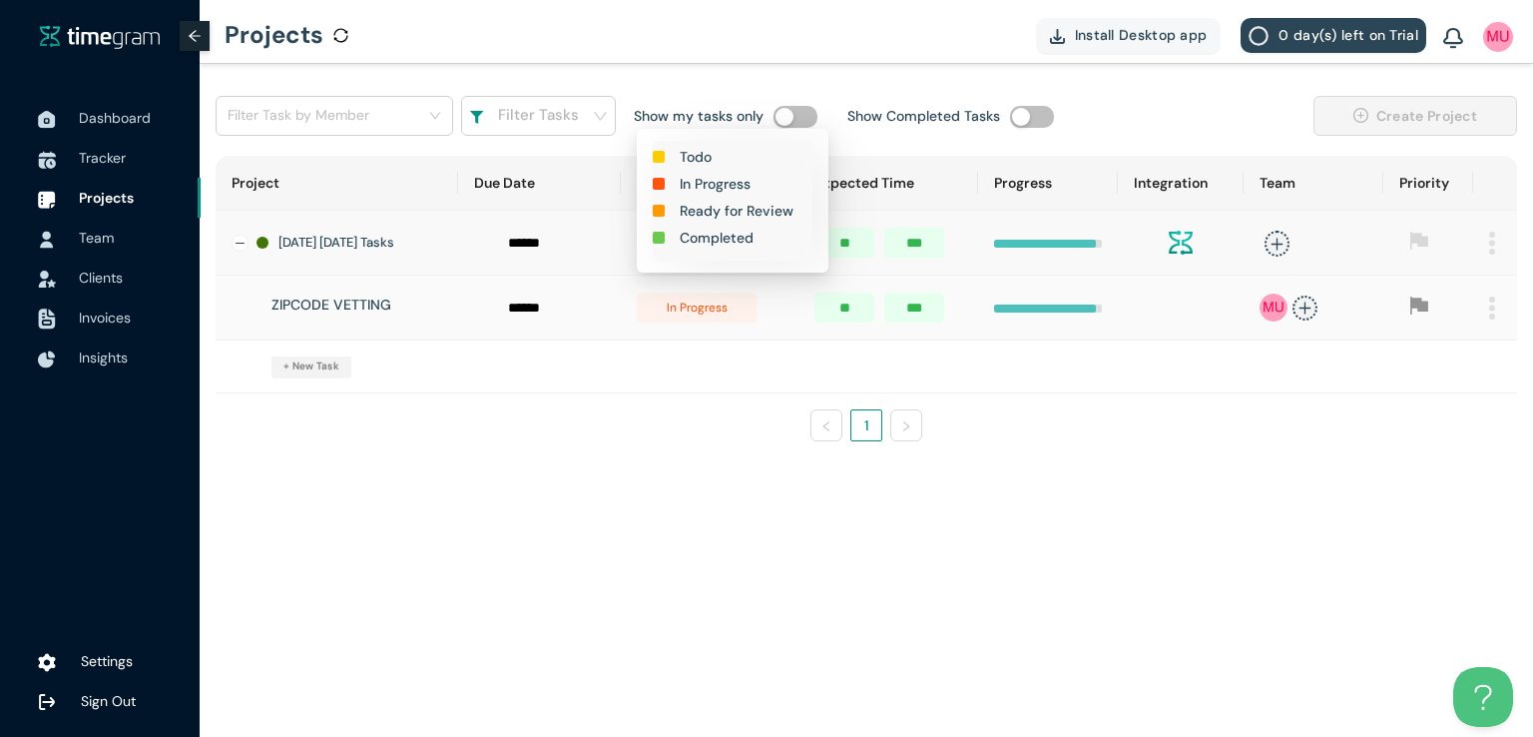
click at [733, 237] on h1 "Completed" at bounding box center [717, 238] width 74 height 22
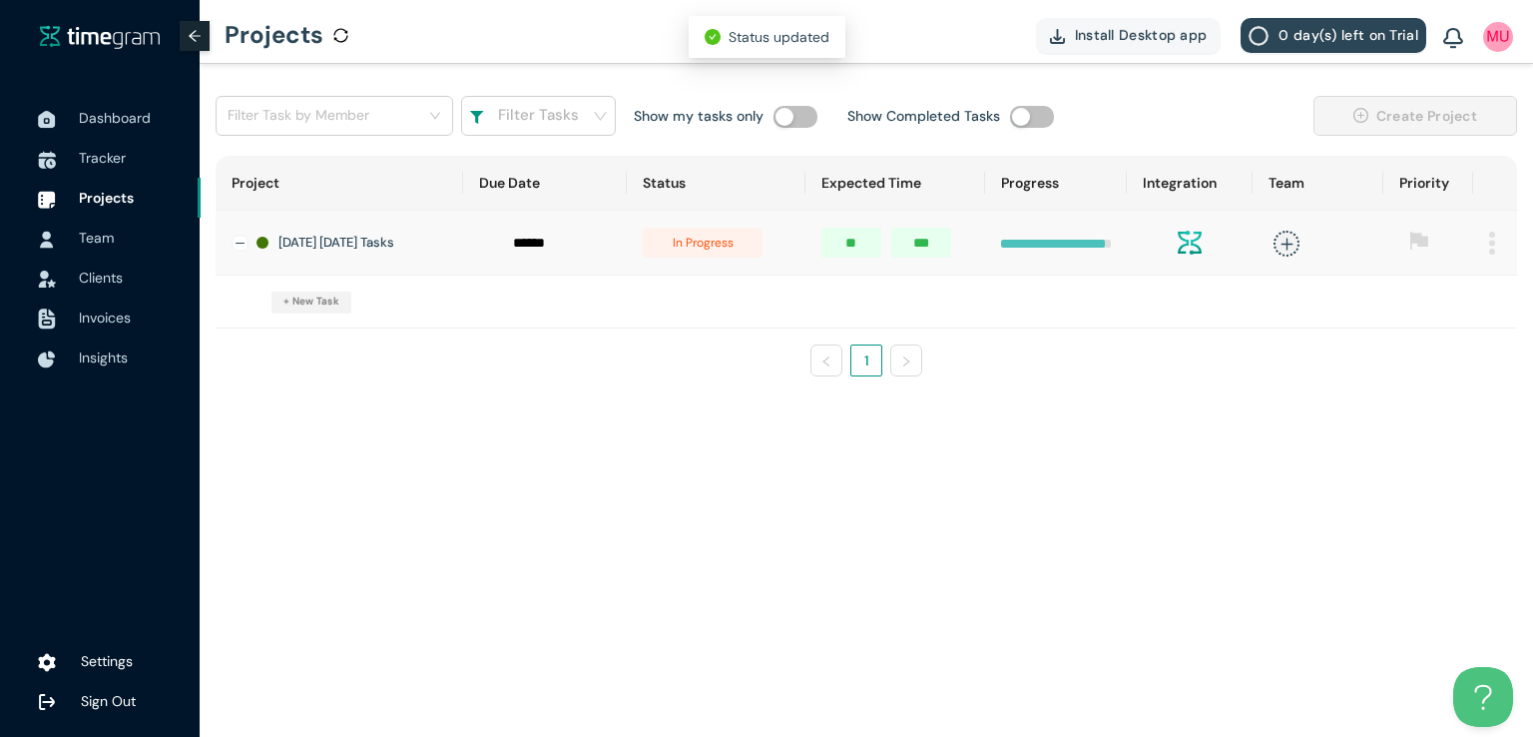
click at [716, 249] on span "in progress" at bounding box center [703, 243] width 120 height 30
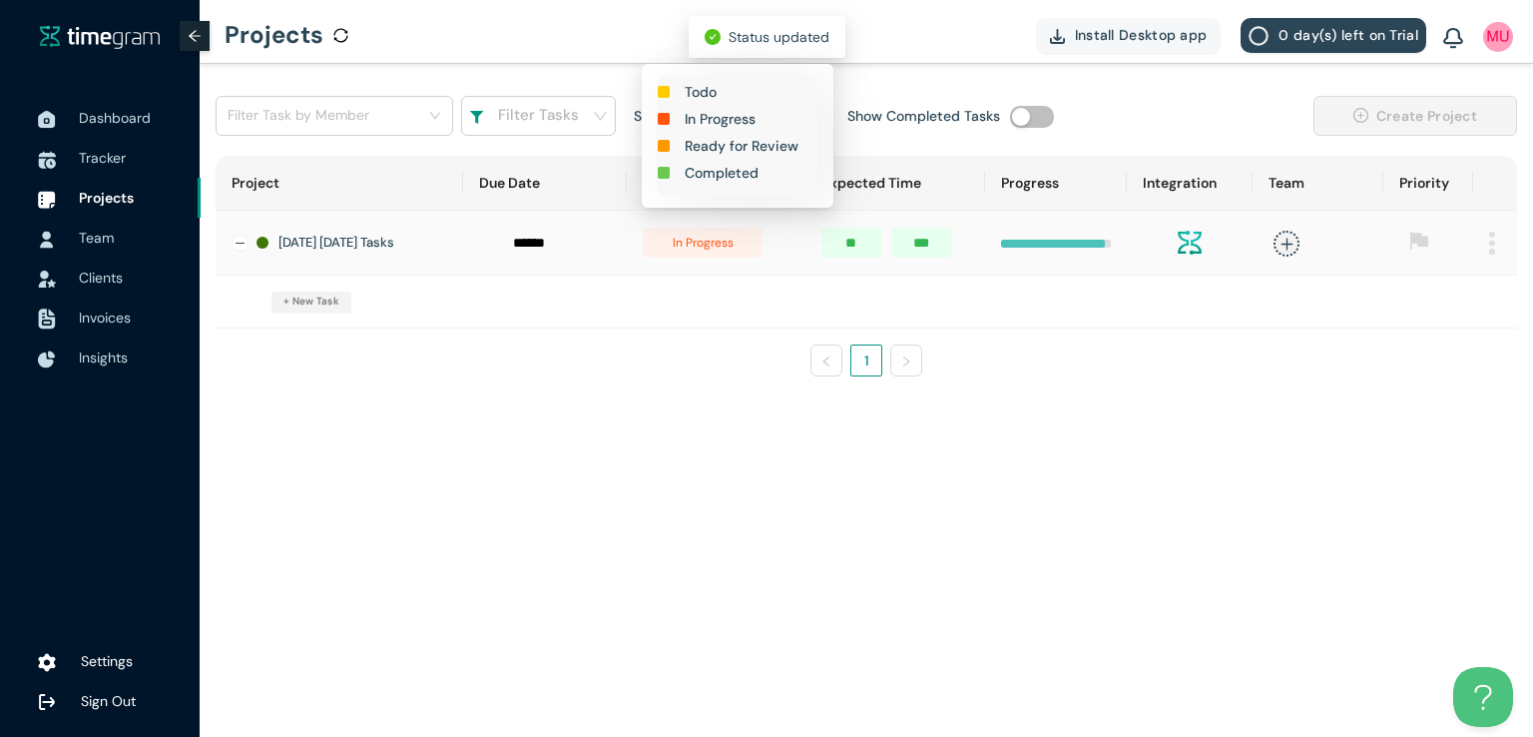
click at [723, 177] on h1 "Completed" at bounding box center [722, 173] width 74 height 22
